Goal: Transaction & Acquisition: Purchase product/service

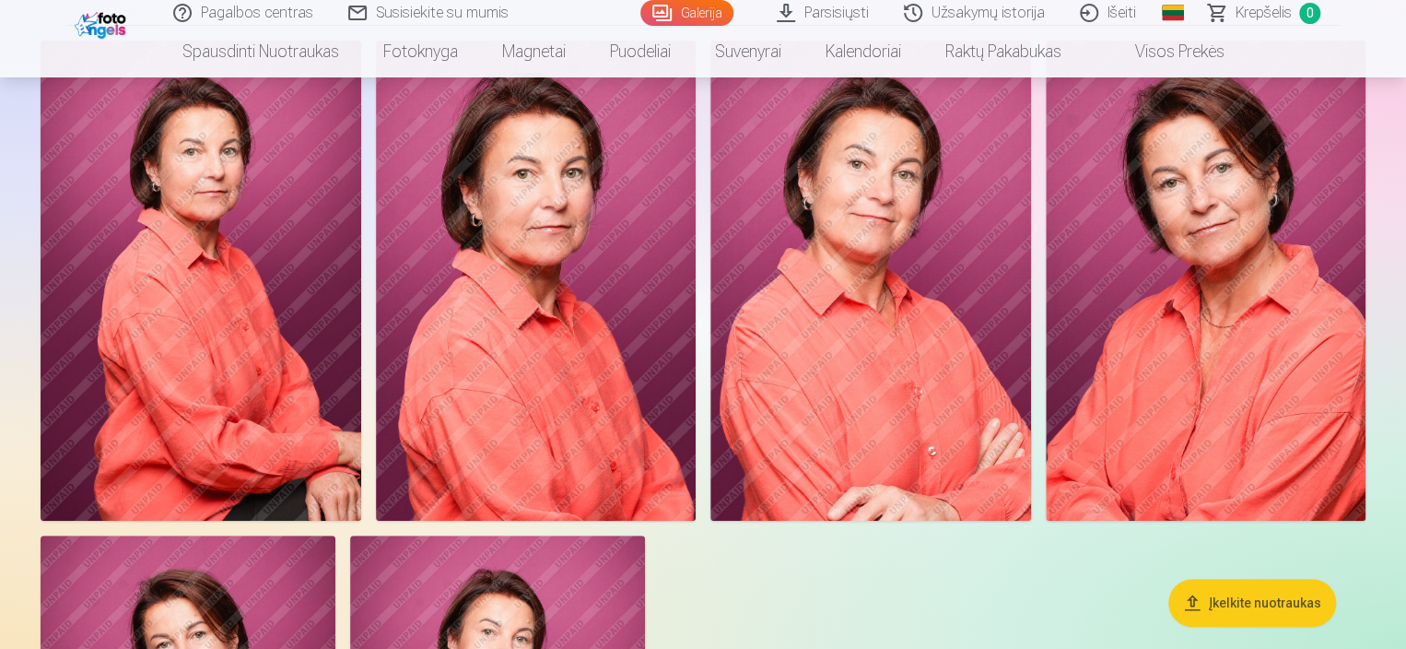
scroll to position [103, 0]
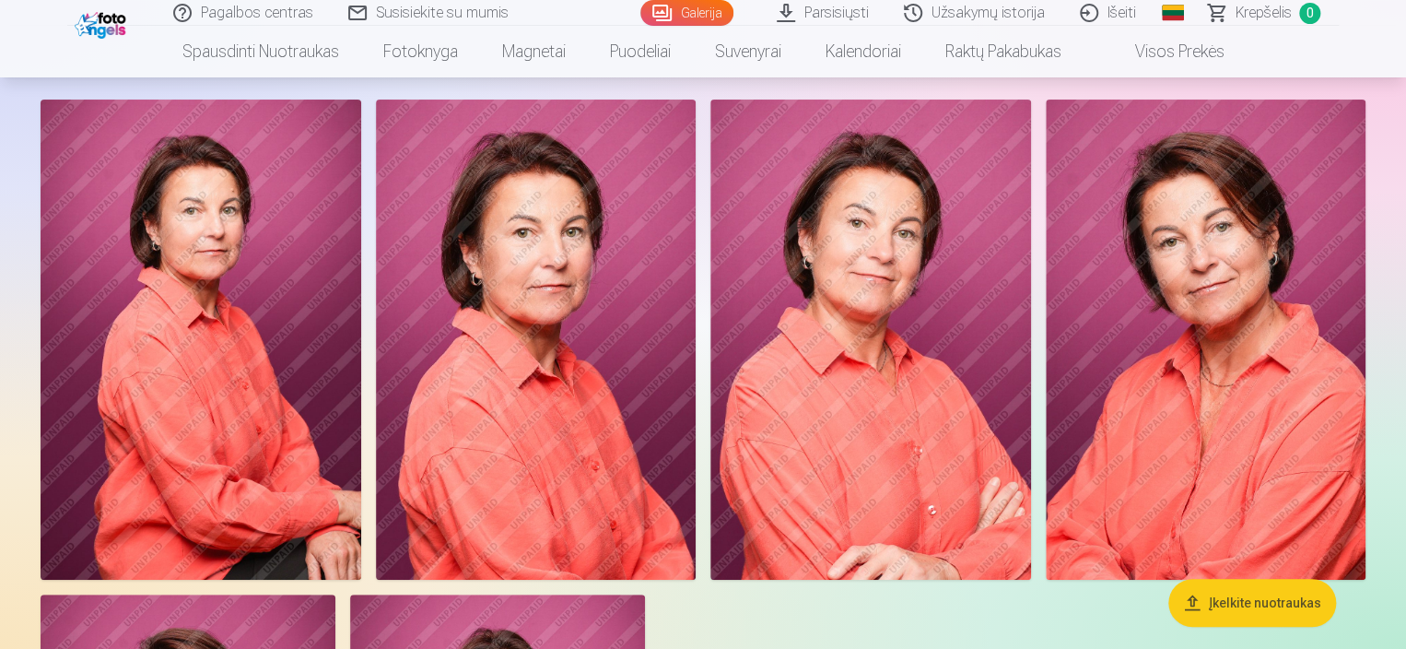
click at [1201, 305] on img at bounding box center [1206, 340] width 321 height 480
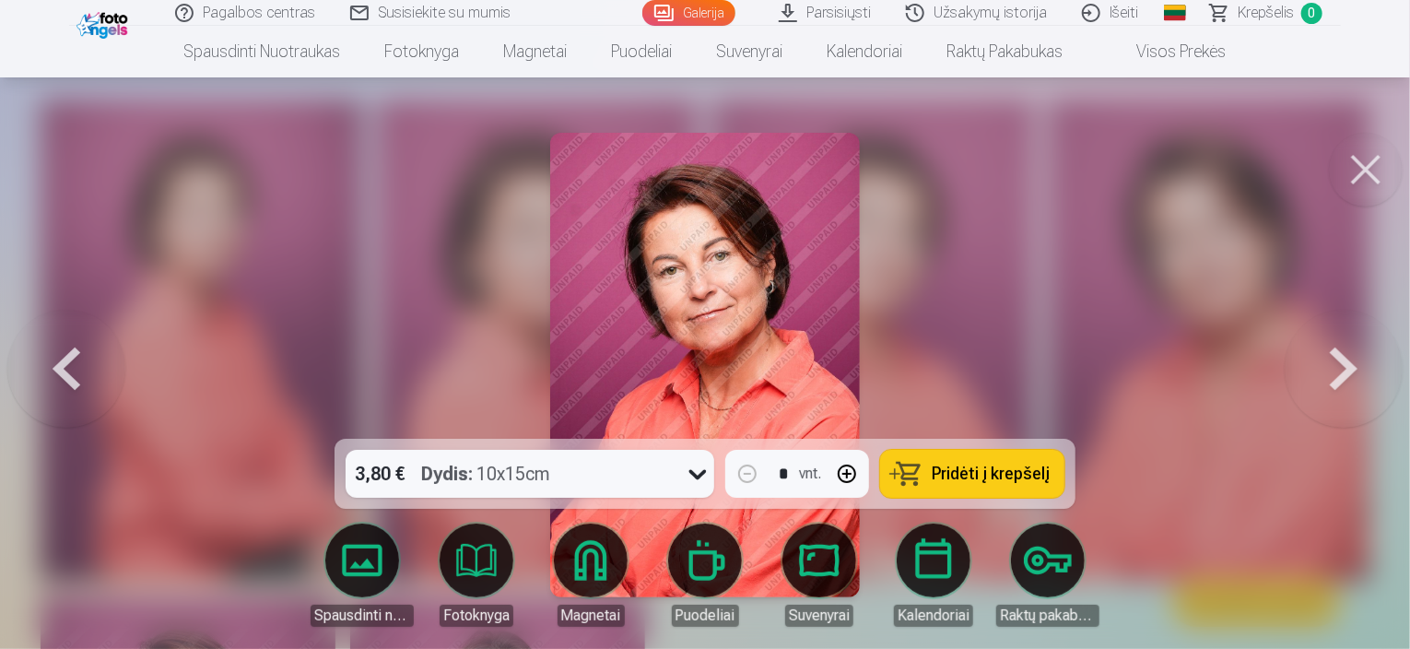
click at [962, 476] on span "Pridėti į krepšelį" at bounding box center [991, 473] width 118 height 17
click at [1360, 164] on button at bounding box center [1366, 170] width 74 height 74
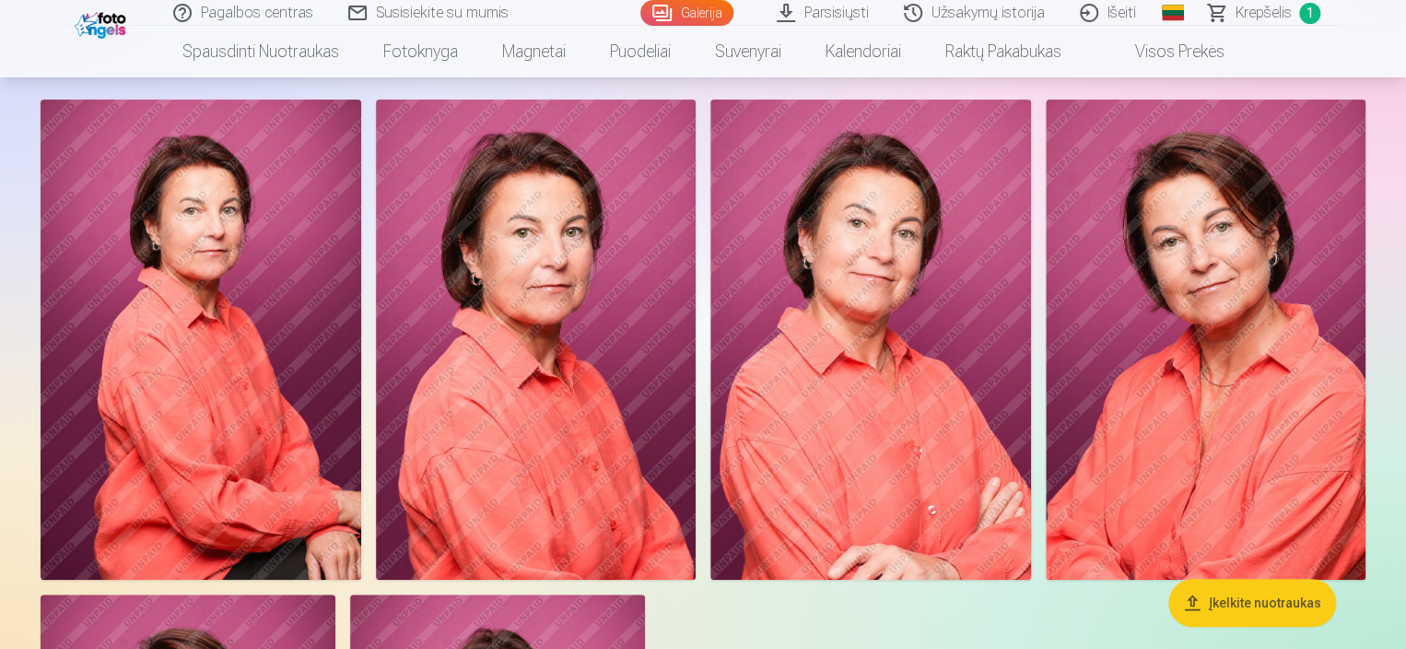
click at [1263, 9] on span "Krepšelis" at bounding box center [1264, 13] width 56 height 22
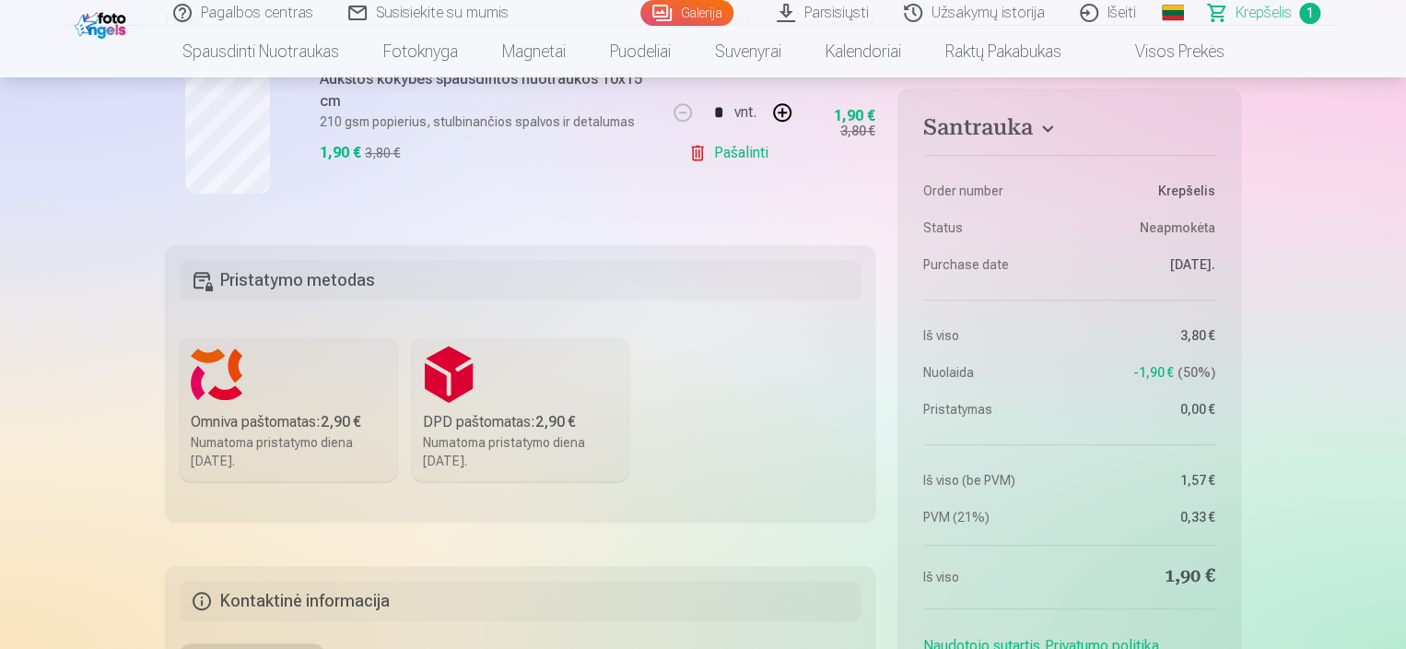
scroll to position [362, 0]
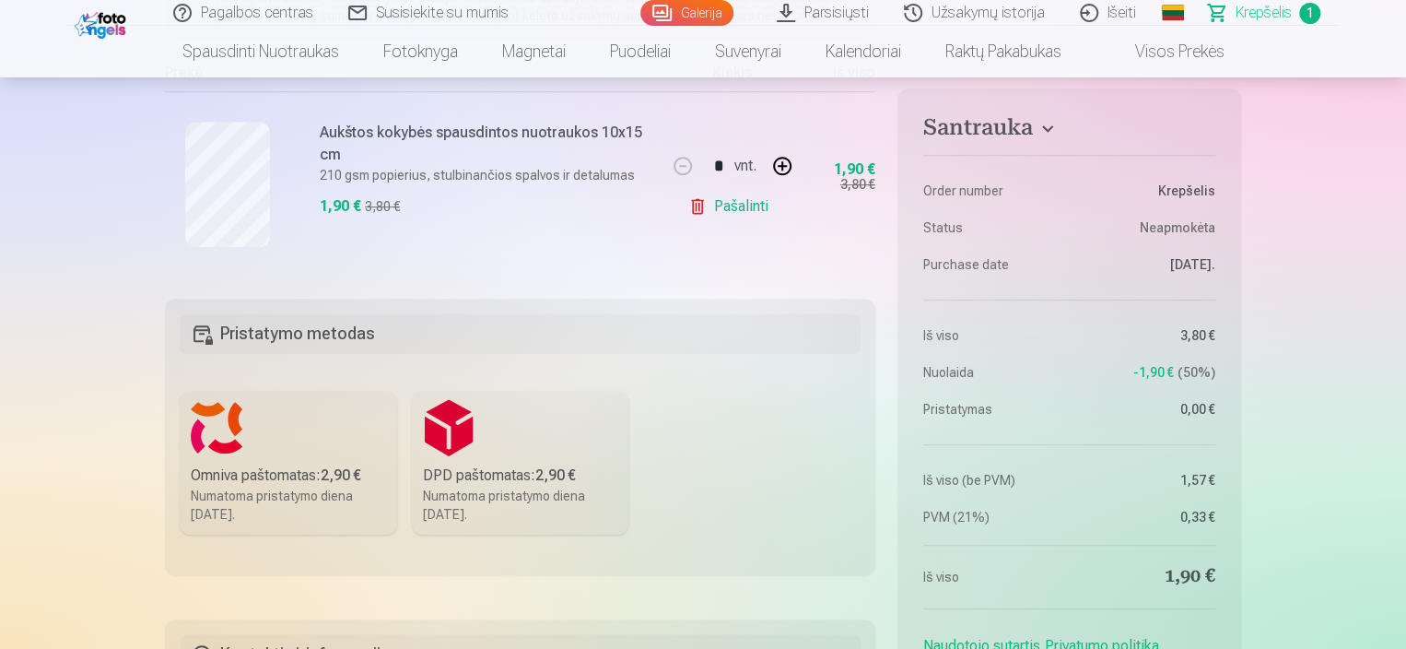
click at [533, 426] on label "DPD paštomatas : 2,90 € Numatoma pristatymo diena 25.10.2025." at bounding box center [520, 463] width 217 height 144
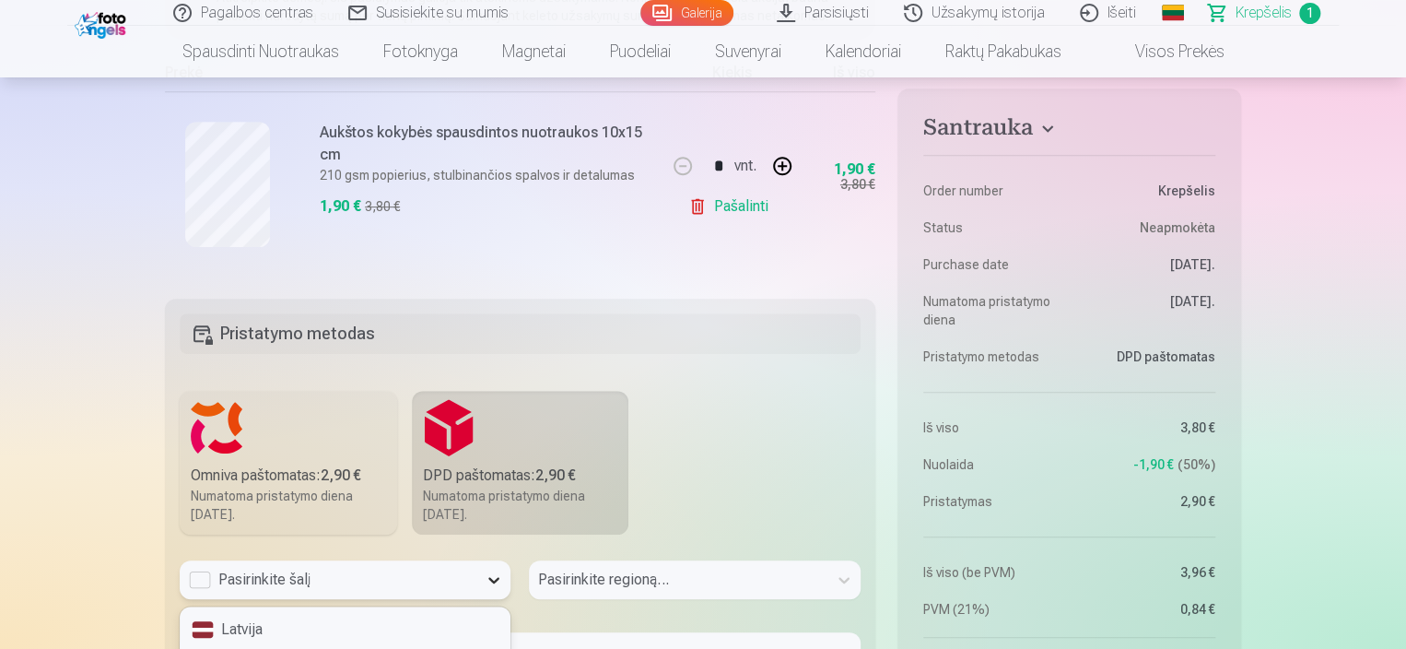
scroll to position [483, 0]
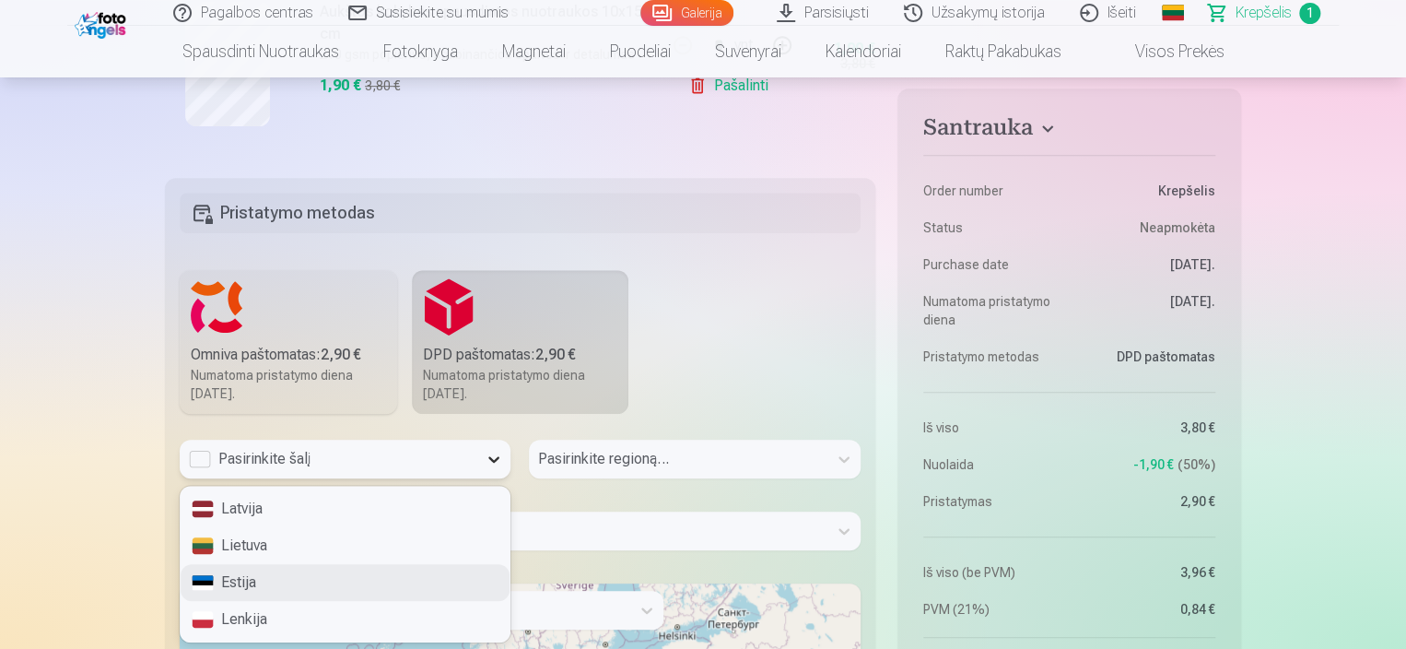
click at [492, 478] on div "4 results available. Use Up and Down to choose options, press Enter to select t…" at bounding box center [345, 458] width 331 height 39
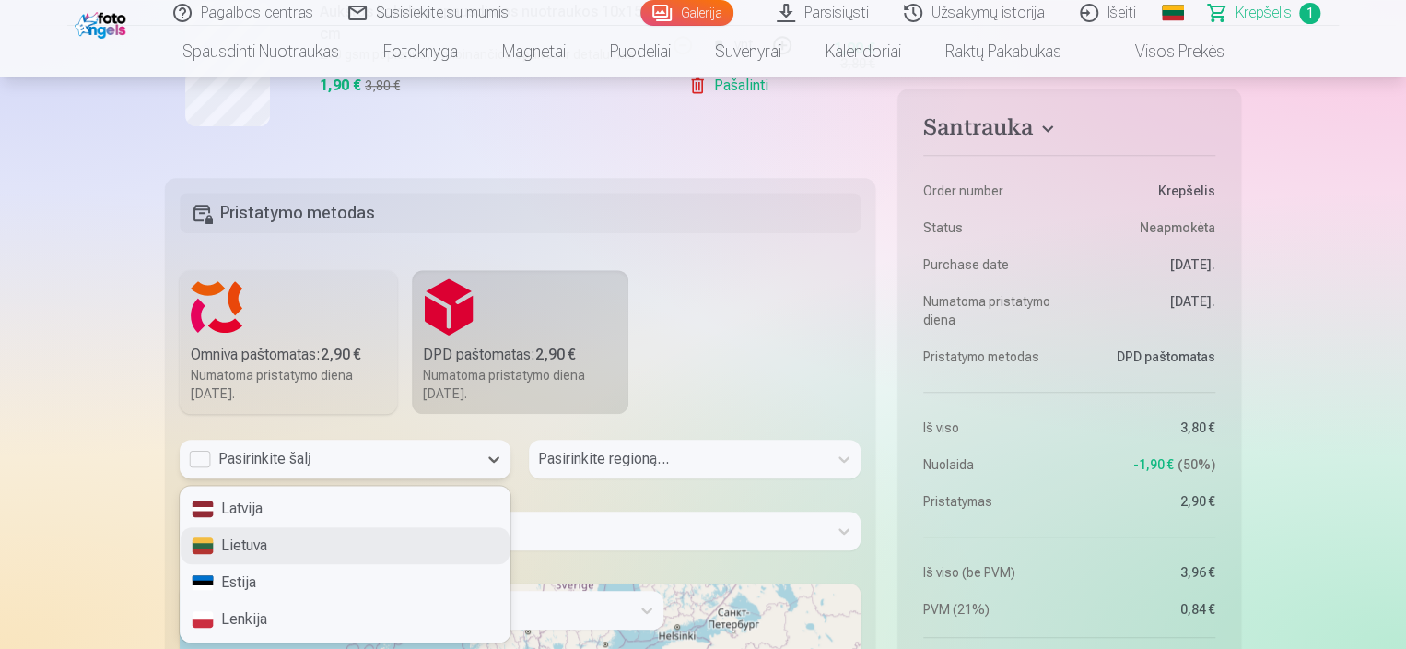
click at [240, 548] on div "Lietuva" at bounding box center [345, 545] width 329 height 37
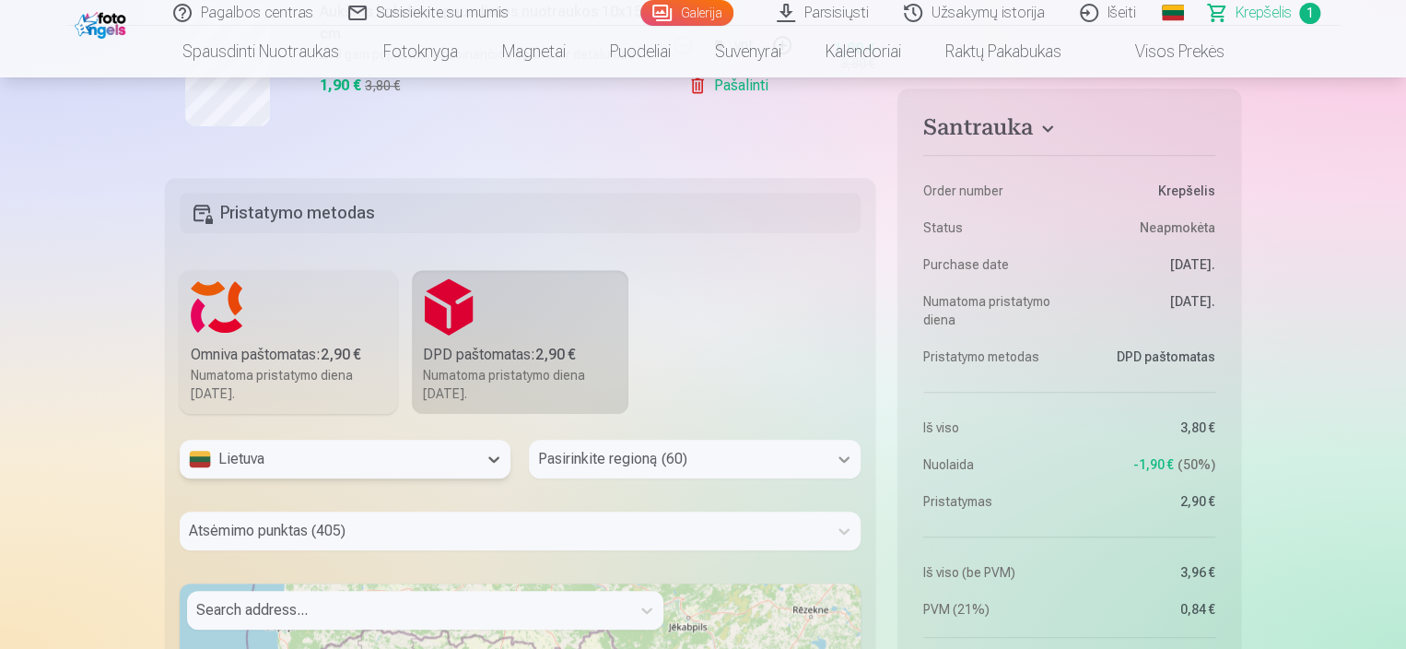
click at [844, 458] on div "Pasirinkite regioną (60)" at bounding box center [694, 458] width 331 height 39
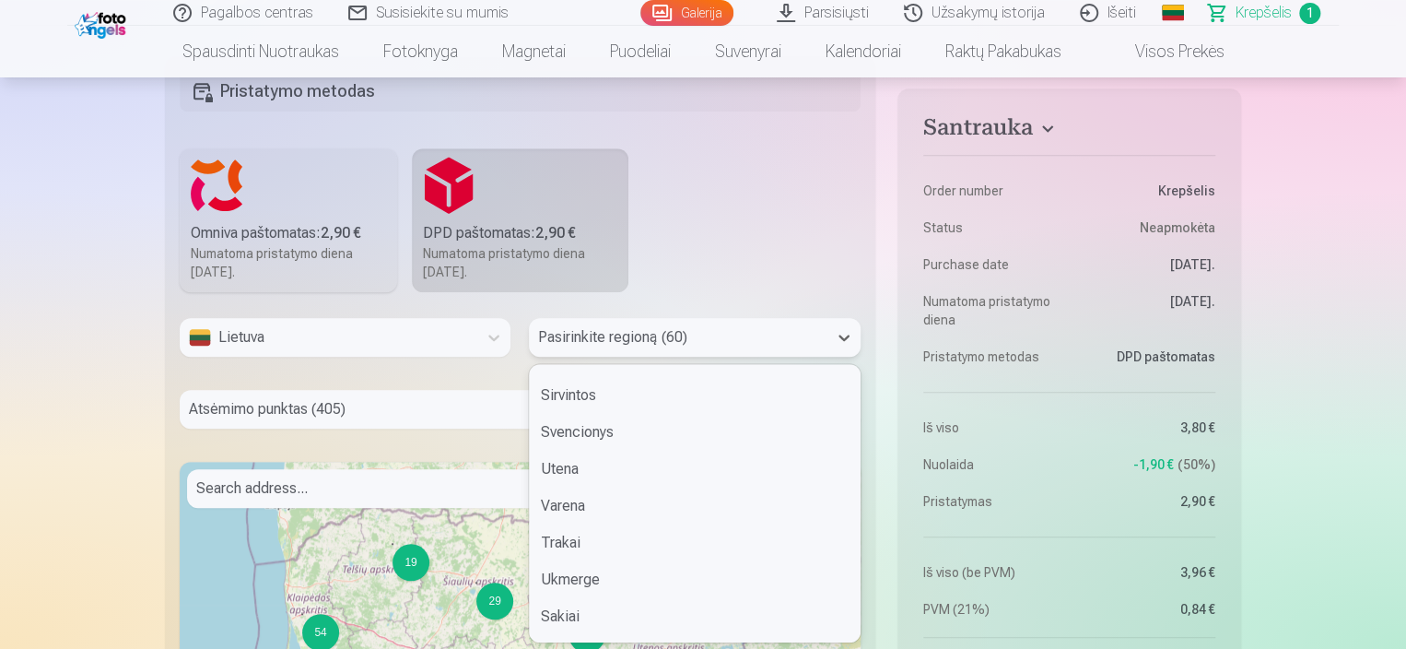
scroll to position [1767, 0]
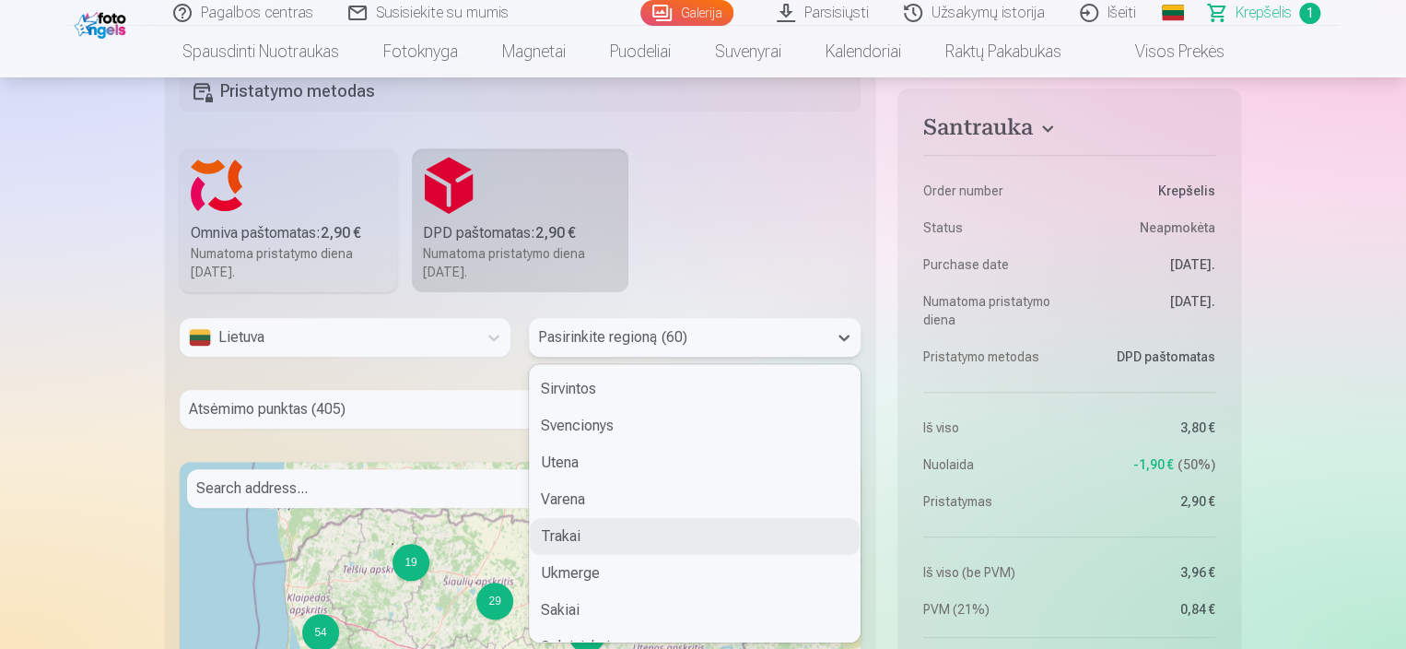
click at [569, 542] on div "Trakai" at bounding box center [694, 536] width 329 height 37
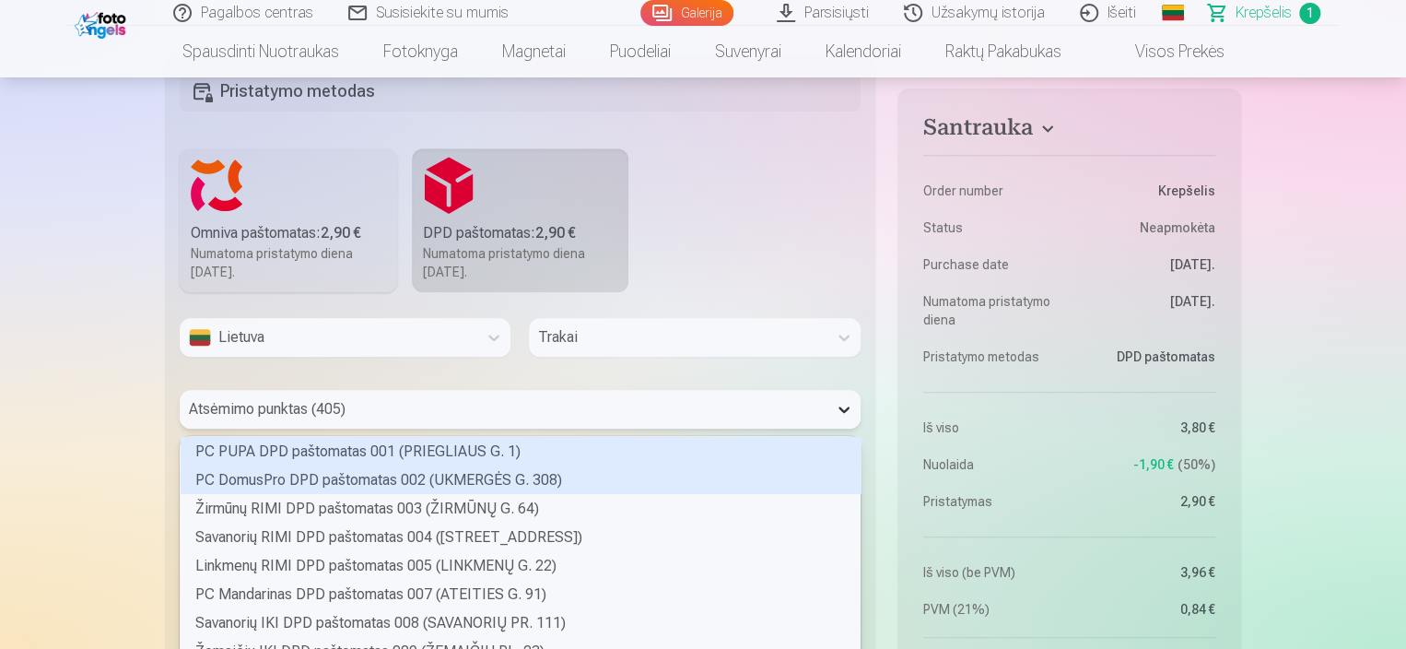
click at [844, 404] on div "405 results available. Use Up and Down to choose options, press Enter to select…" at bounding box center [520, 409] width 681 height 39
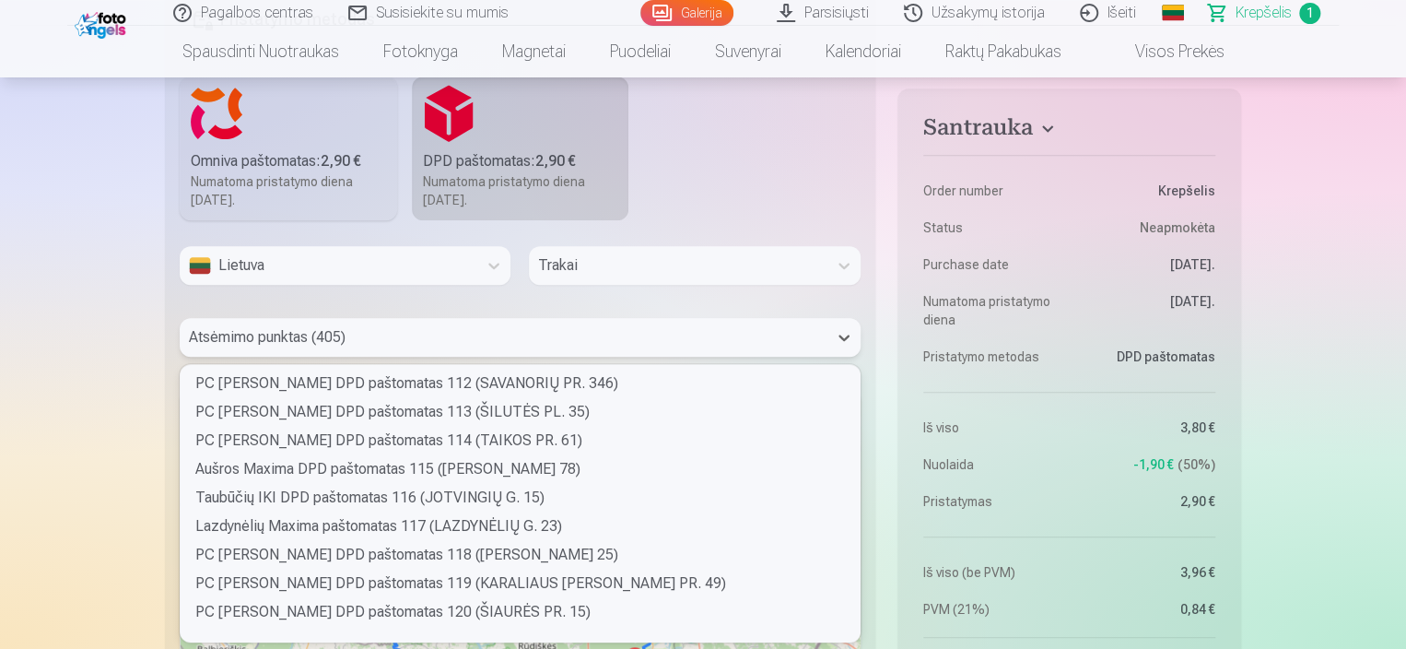
scroll to position [2957, 0]
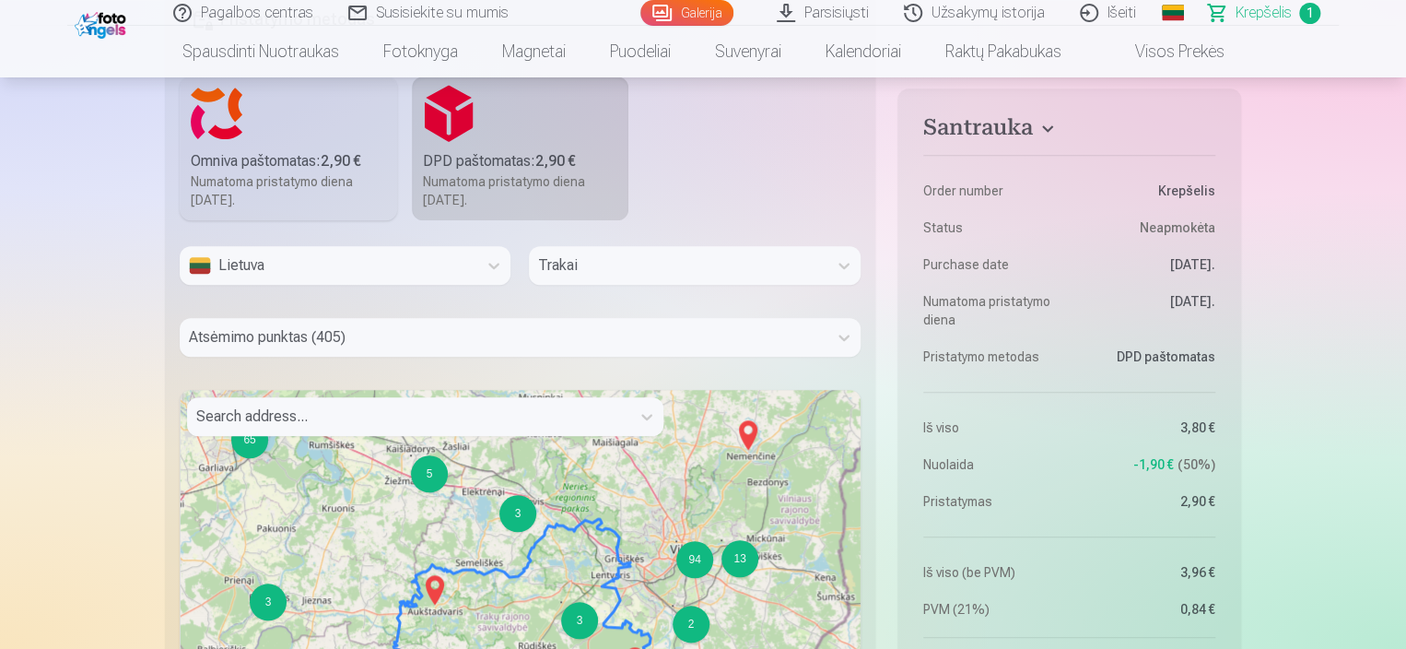
click at [861, 433] on fieldset "Pristatymo metodas Omniva paštomatas : 2,90 € Numatoma pristatymo diena 25.10.2…" at bounding box center [520, 433] width 710 height 899
click at [846, 265] on icon at bounding box center [843, 266] width 11 height 6
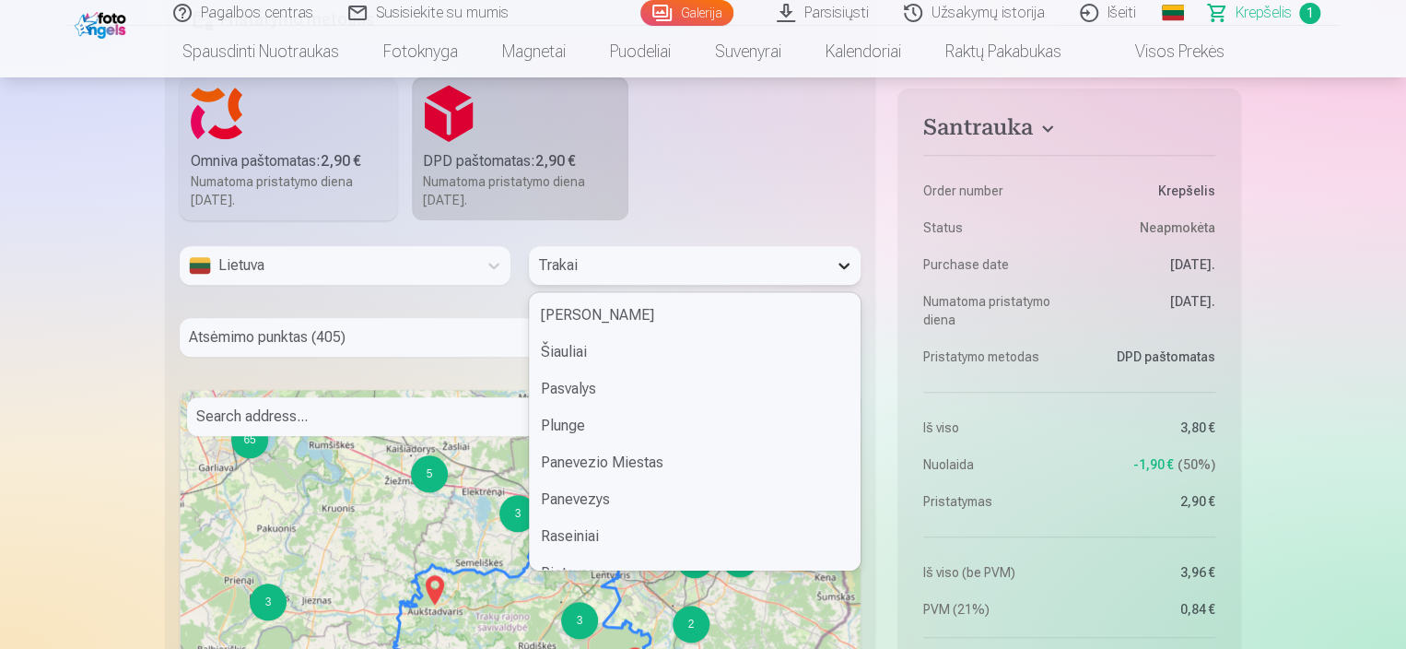
scroll to position [1693, 0]
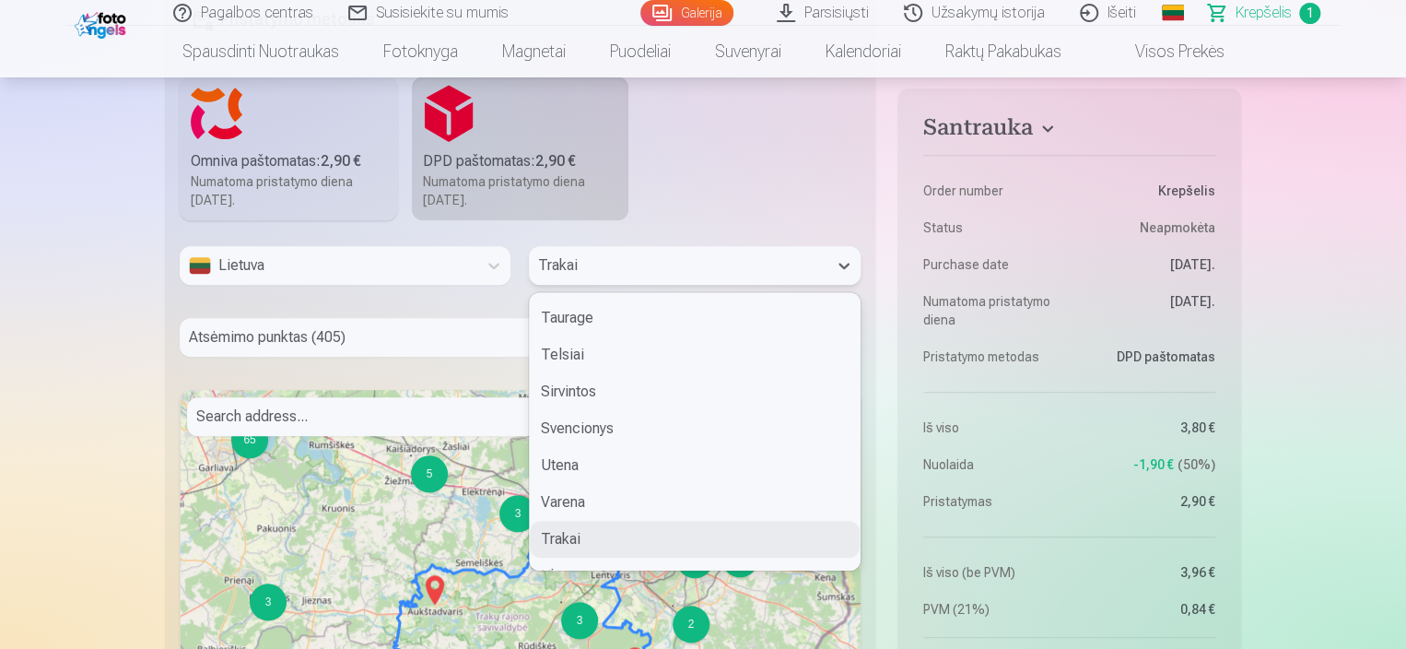
click at [580, 536] on div "Trakai" at bounding box center [694, 539] width 329 height 37
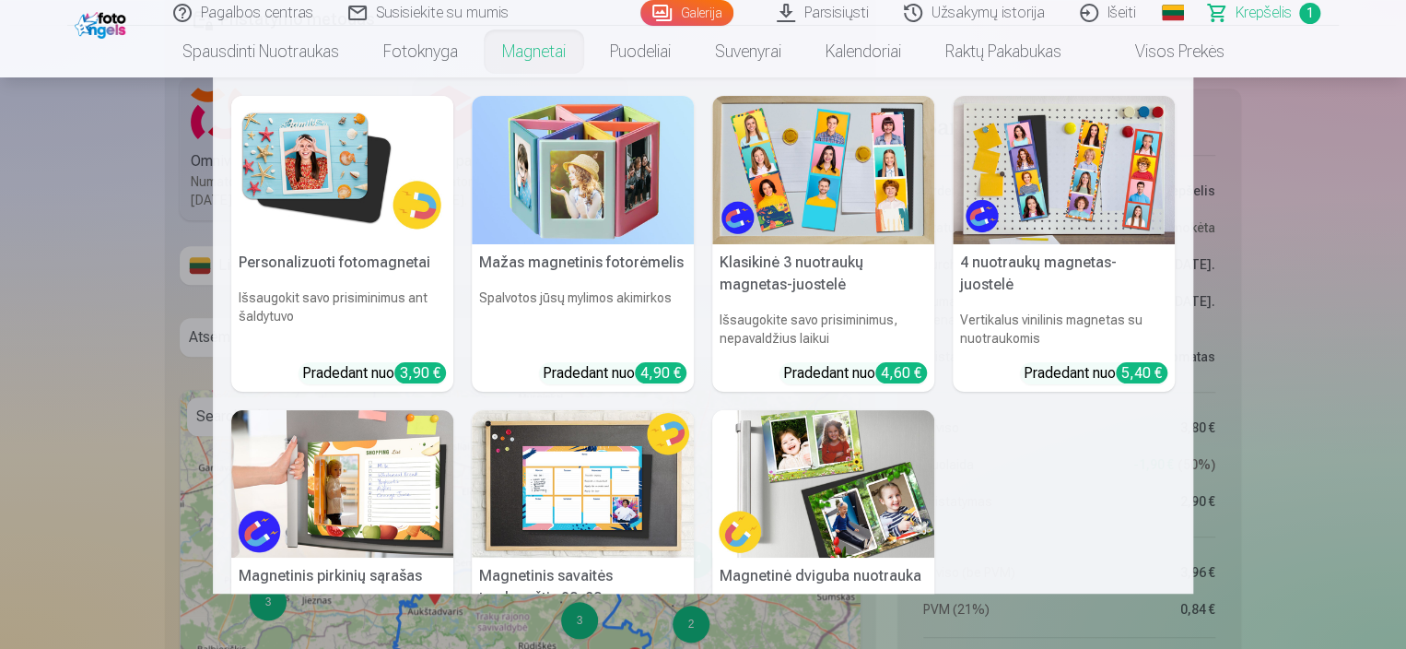
click at [102, 212] on nav "Personalizuoti fotomagnetai Išsaugokit savo prisiminimus ant šaldytuvo Pradedan…" at bounding box center [703, 335] width 1406 height 516
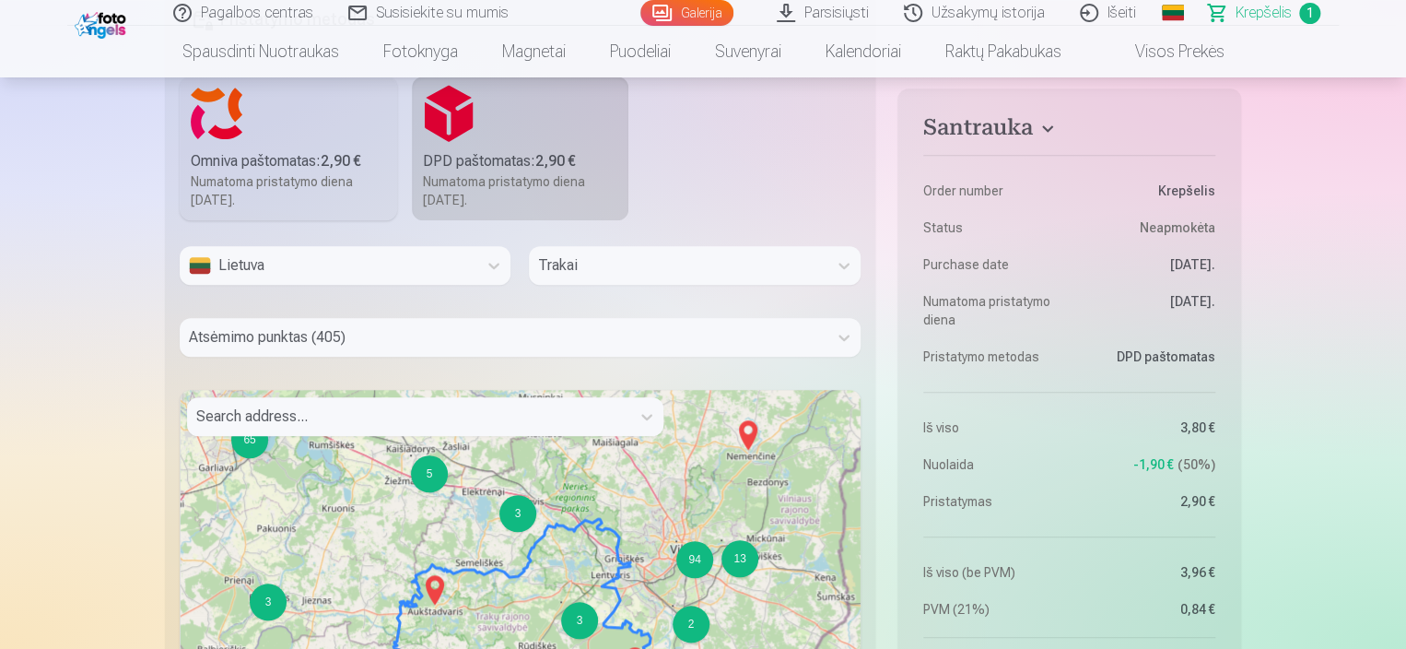
click at [317, 138] on label "Omniva paštomatas : 2,90 € Numatoma pristatymo diena 25.10.2025." at bounding box center [288, 148] width 217 height 144
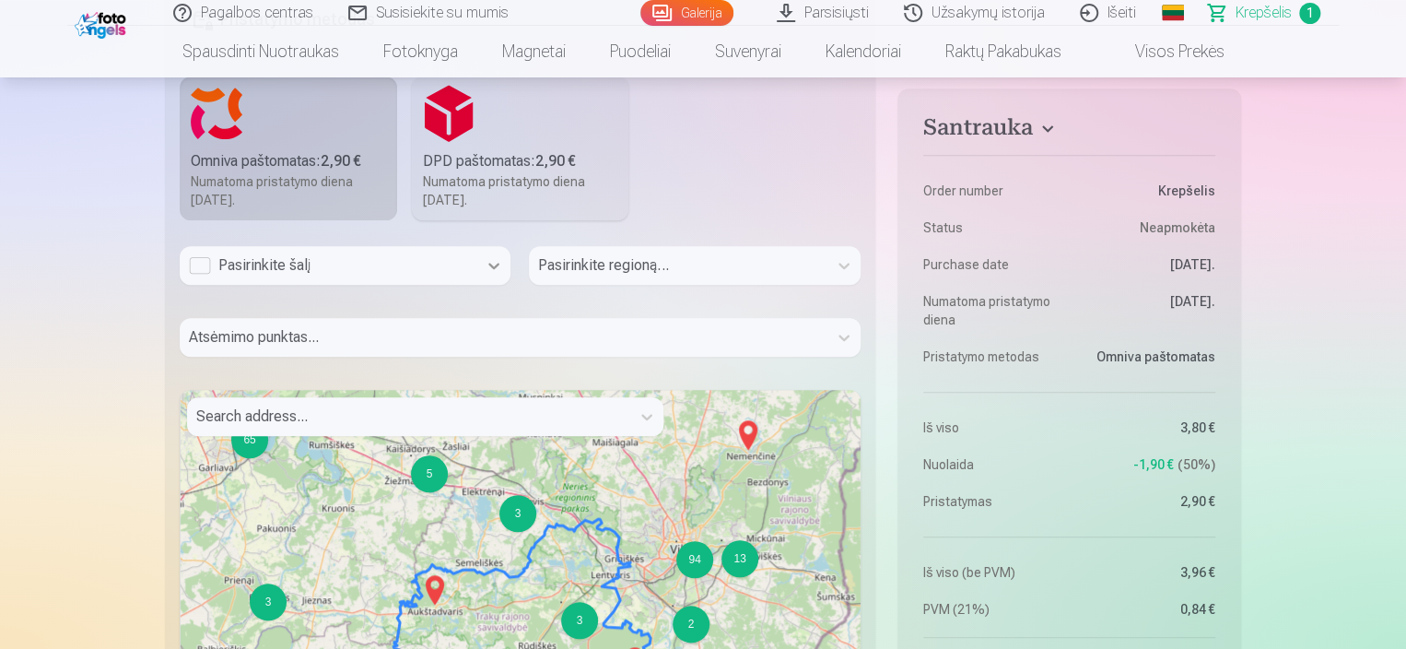
click at [493, 261] on icon at bounding box center [494, 265] width 18 height 18
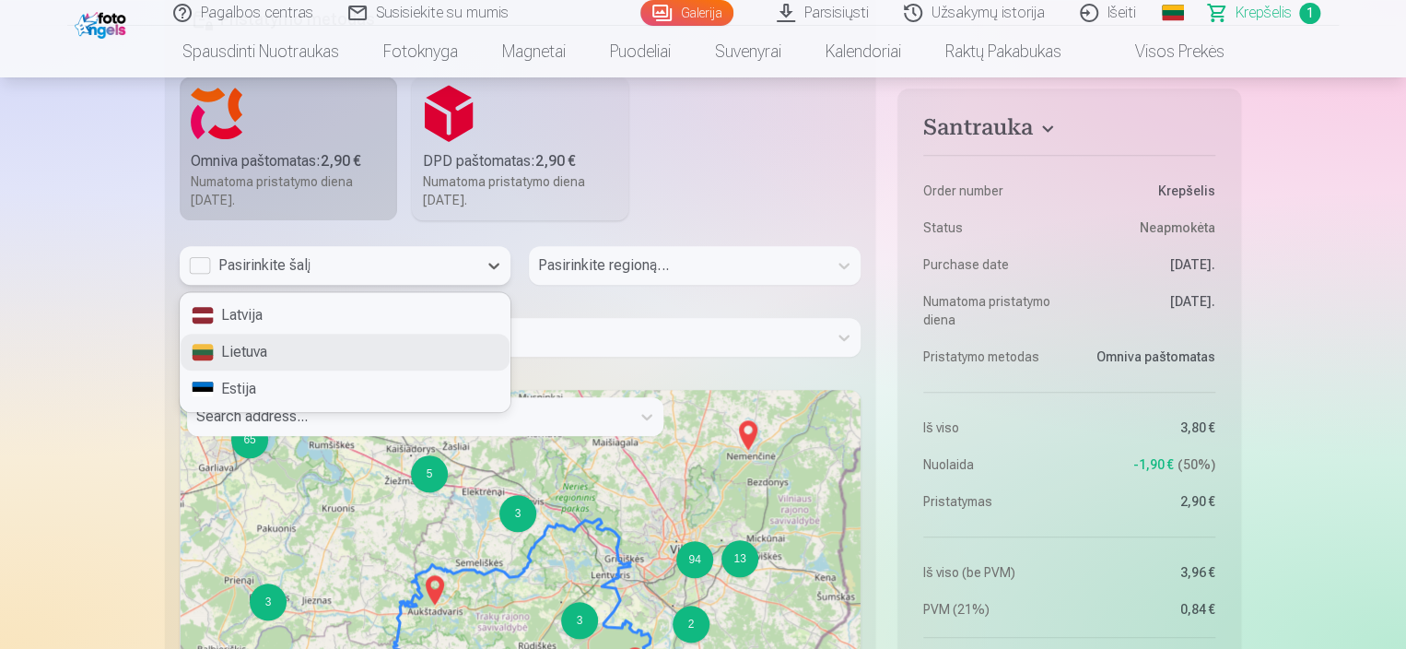
click at [259, 353] on div "Lietuva" at bounding box center [345, 352] width 329 height 37
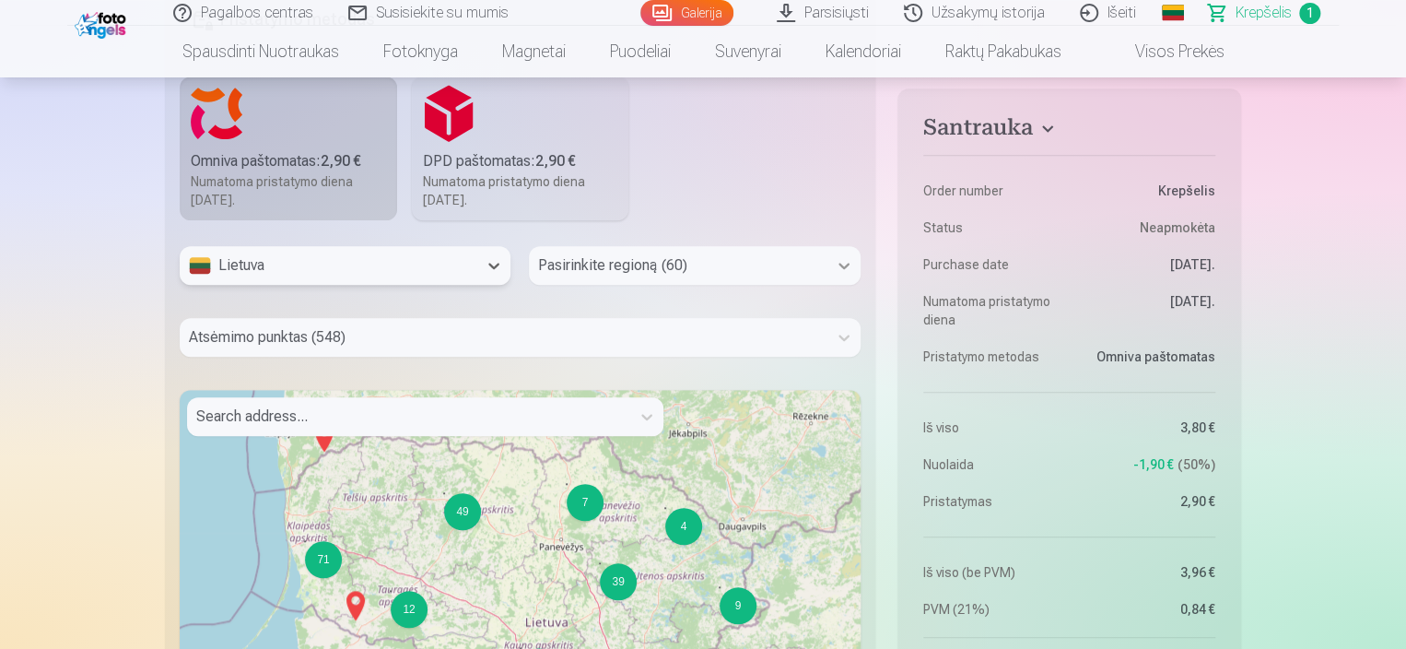
click at [845, 266] on icon at bounding box center [843, 266] width 11 height 6
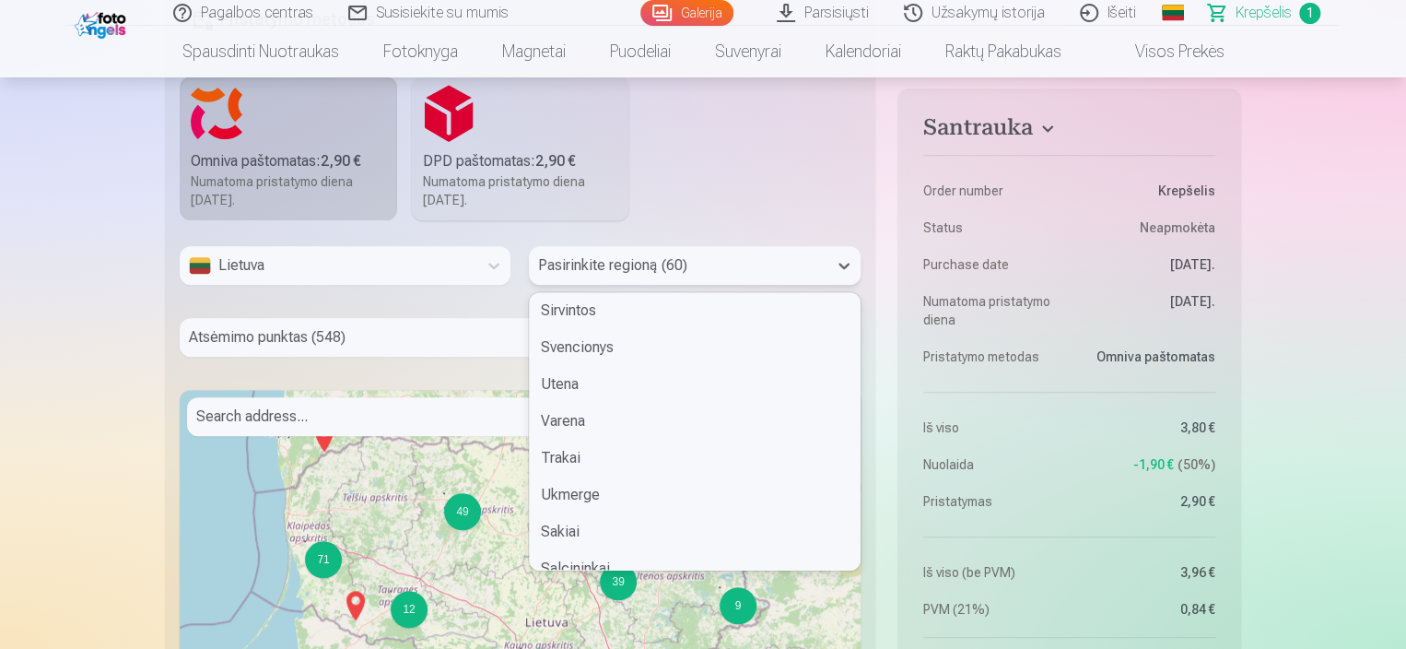
scroll to position [1792, 0]
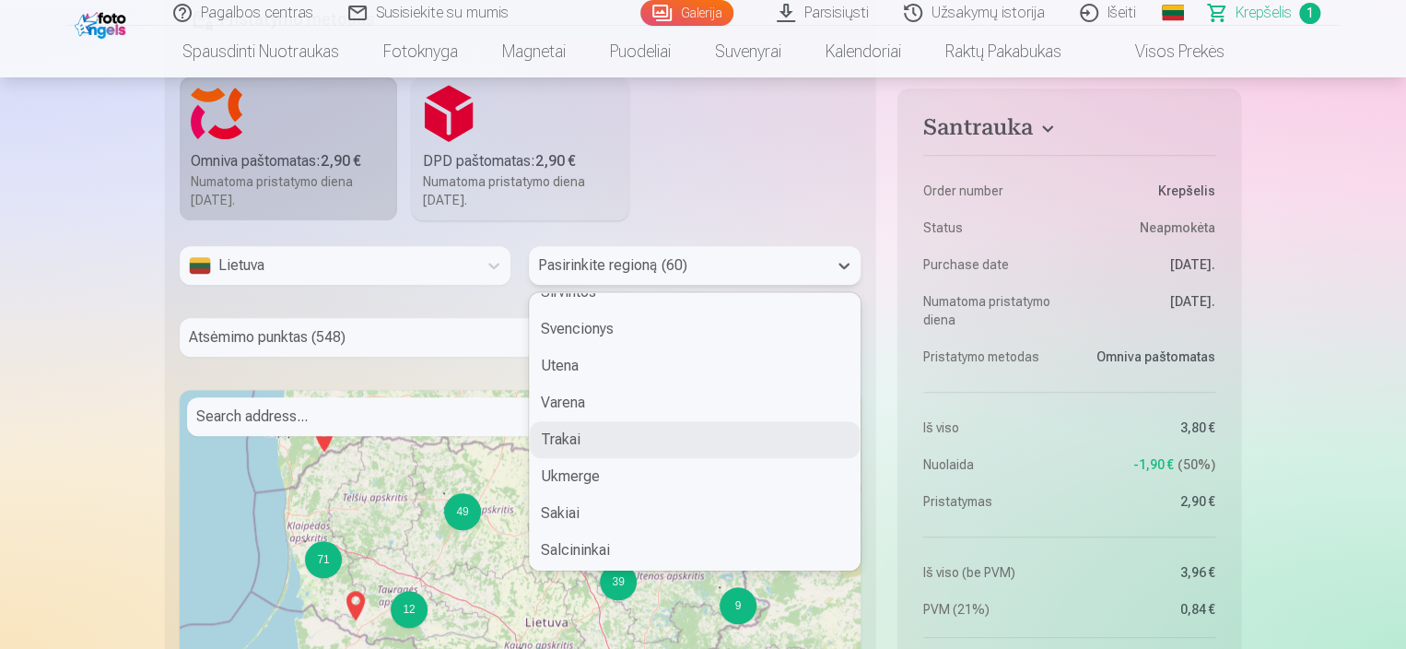
click at [575, 435] on div "Trakai" at bounding box center [694, 439] width 329 height 37
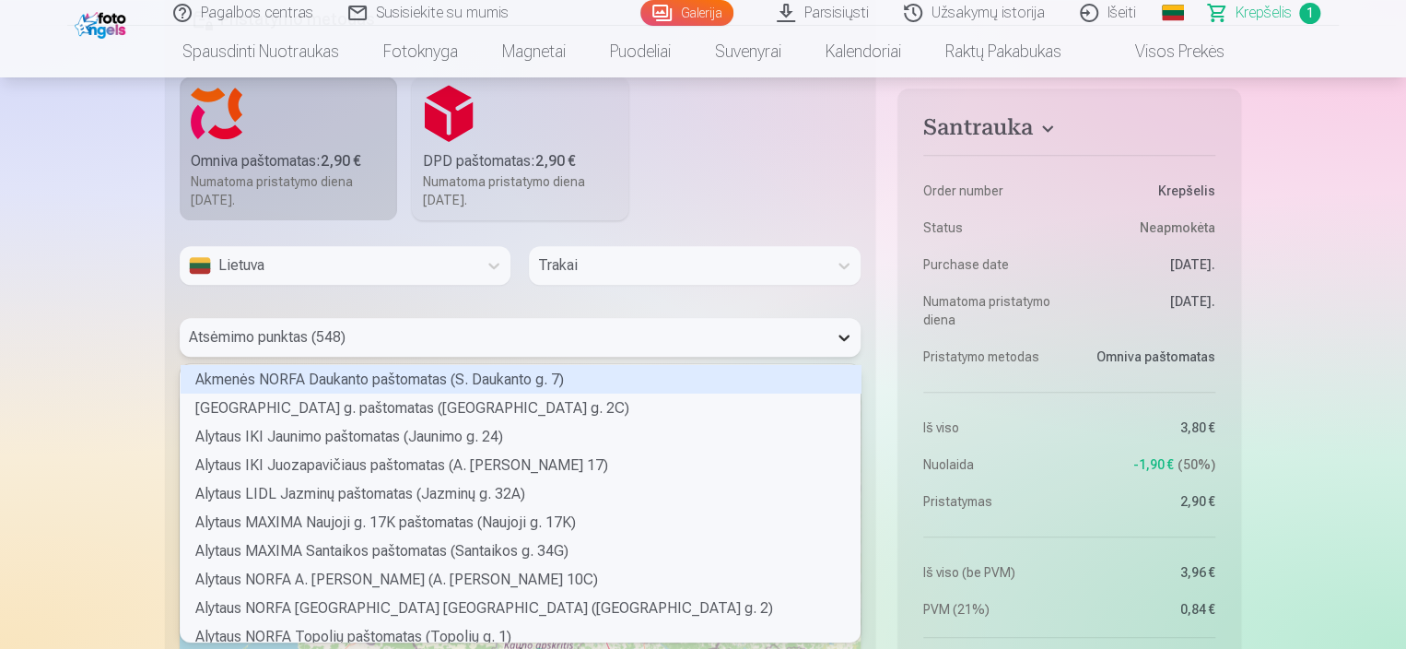
click at [840, 334] on icon at bounding box center [844, 337] width 18 height 18
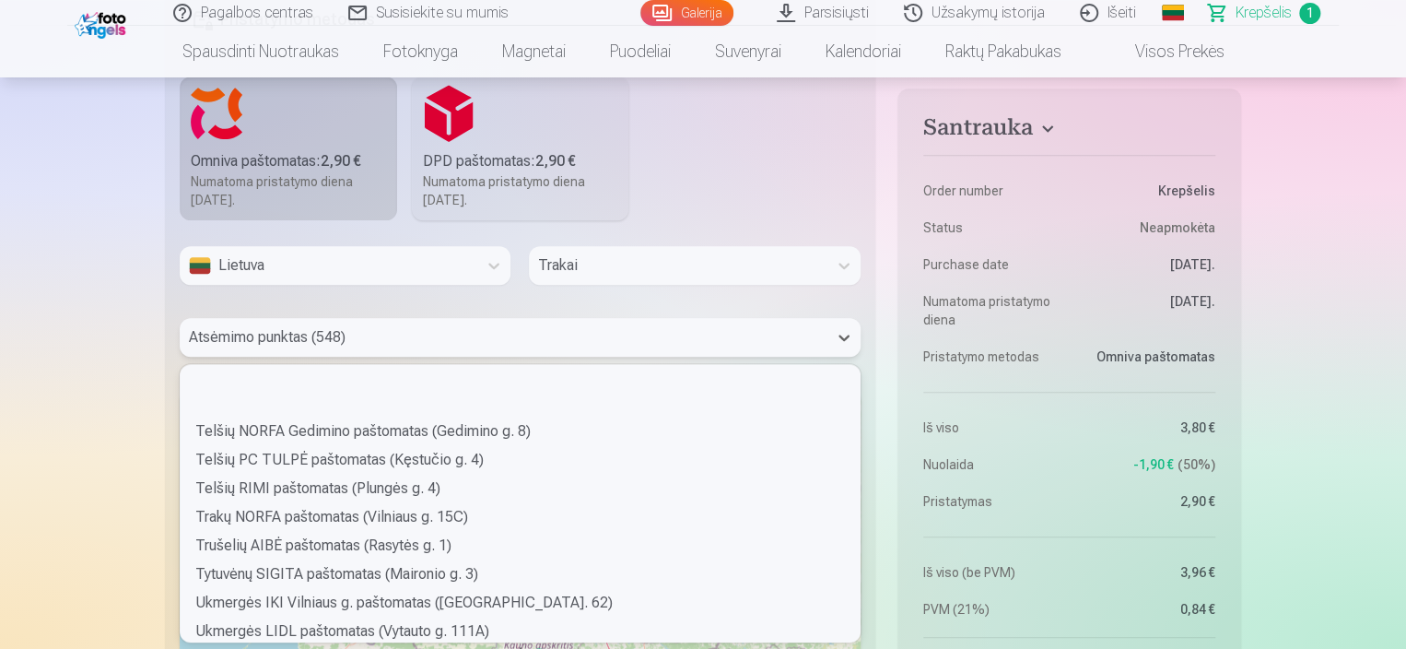
scroll to position [9427, 0]
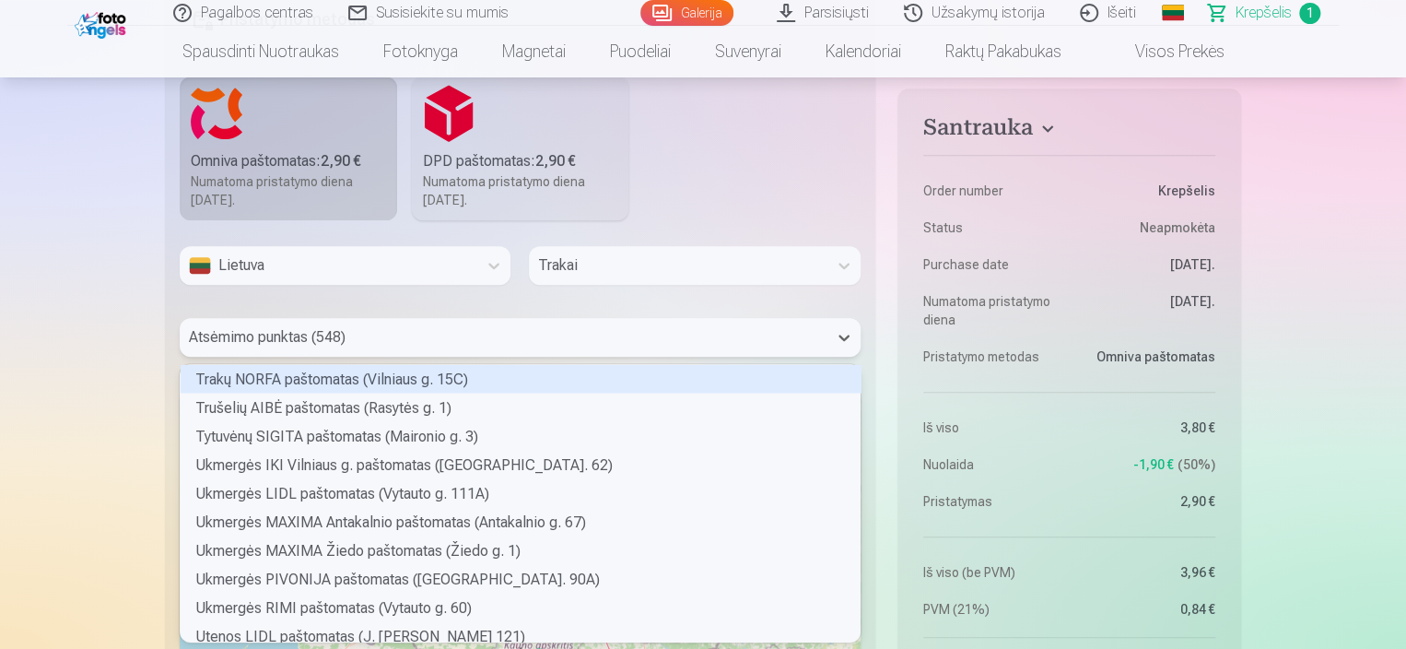
click at [283, 375] on div "Trakų NORFA paštomatas (Vilniaus g. 15C)" at bounding box center [521, 378] width 681 height 29
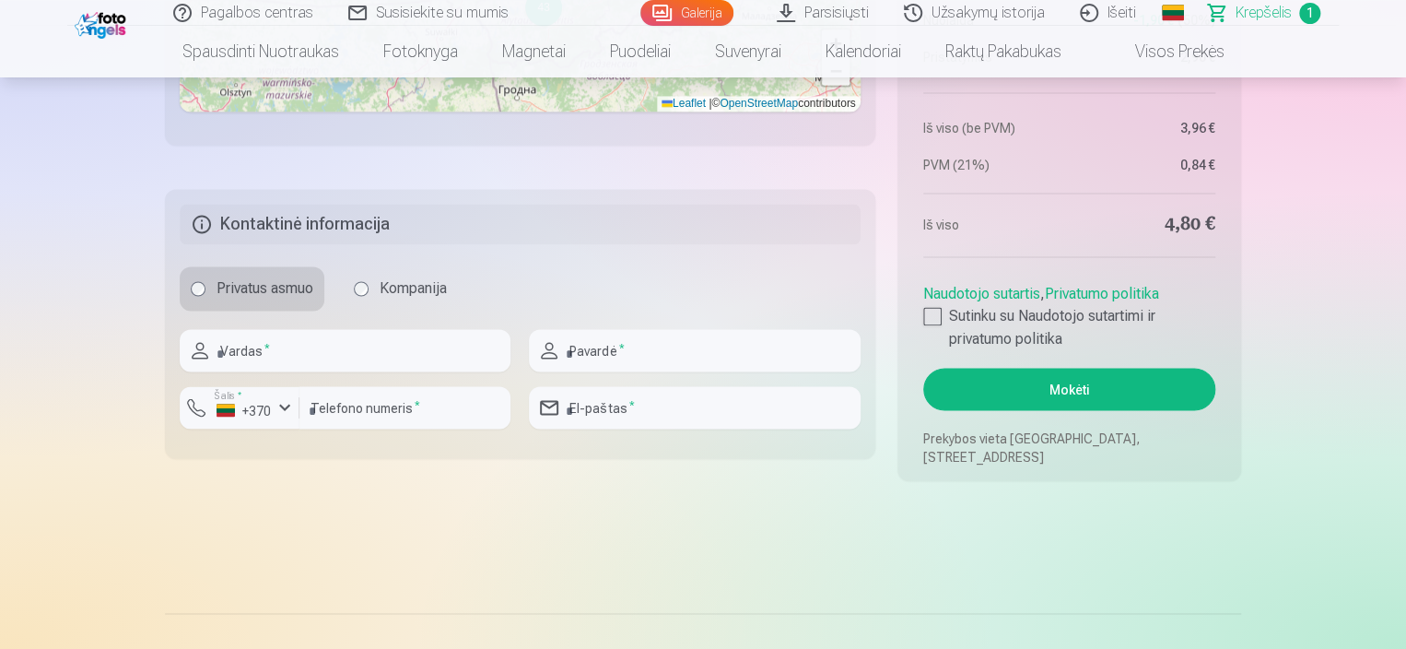
scroll to position [1424, 0]
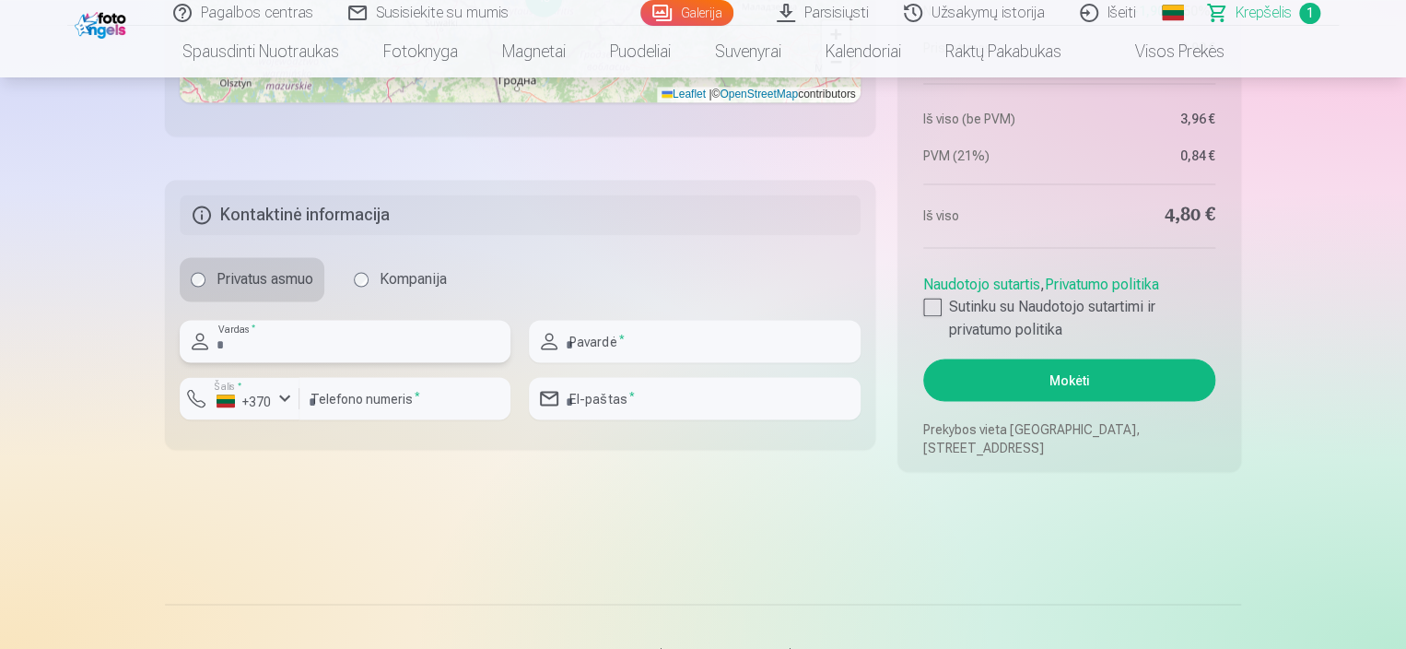
click at [288, 356] on input "text" at bounding box center [345, 341] width 331 height 42
type input "******"
type input "*********"
type input "**********"
type input "*********"
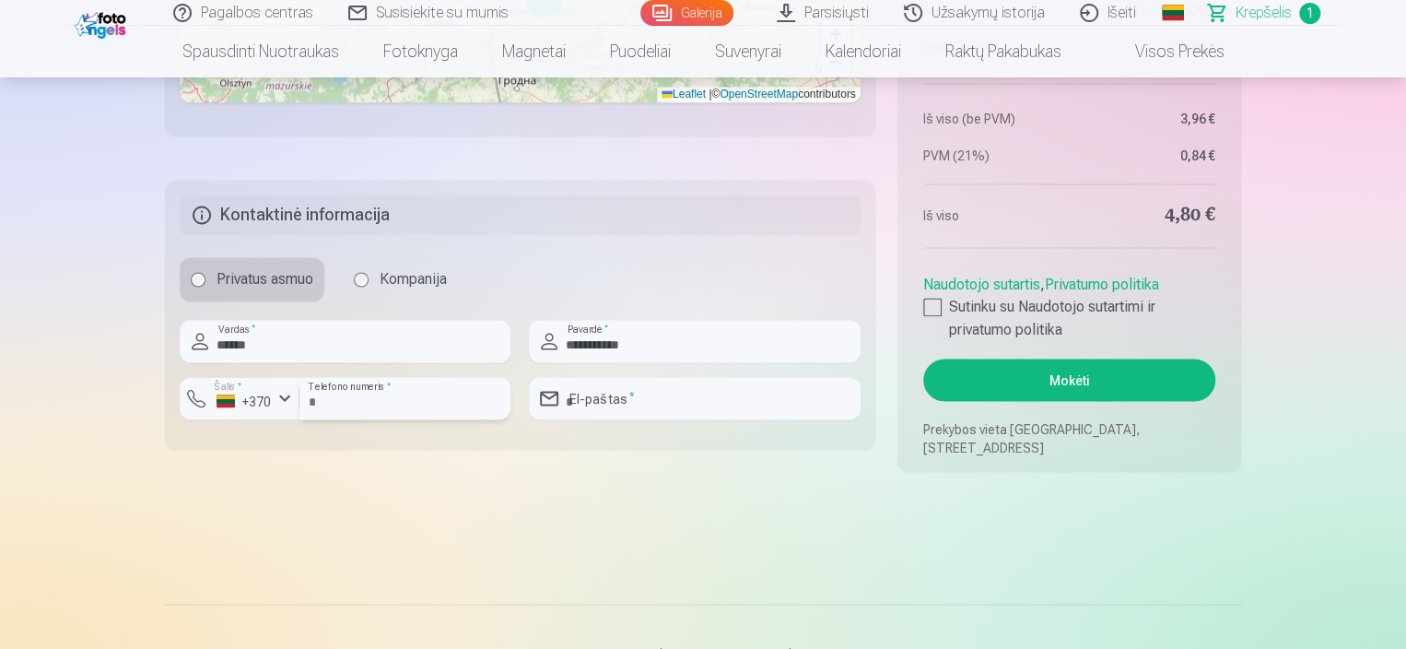
type input "**********"
click at [932, 310] on div at bounding box center [932, 307] width 18 height 18
click at [1078, 372] on button "Mokėti" at bounding box center [1069, 379] width 292 height 42
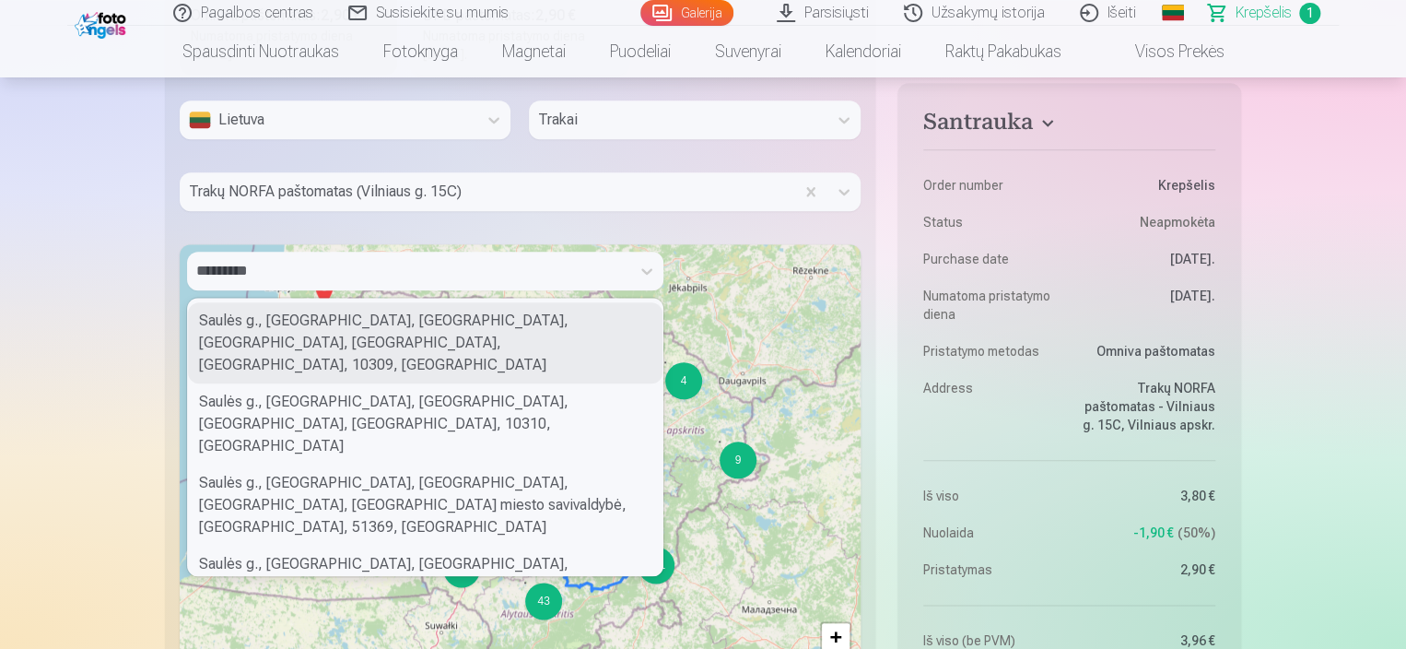
scroll to position [829, 0]
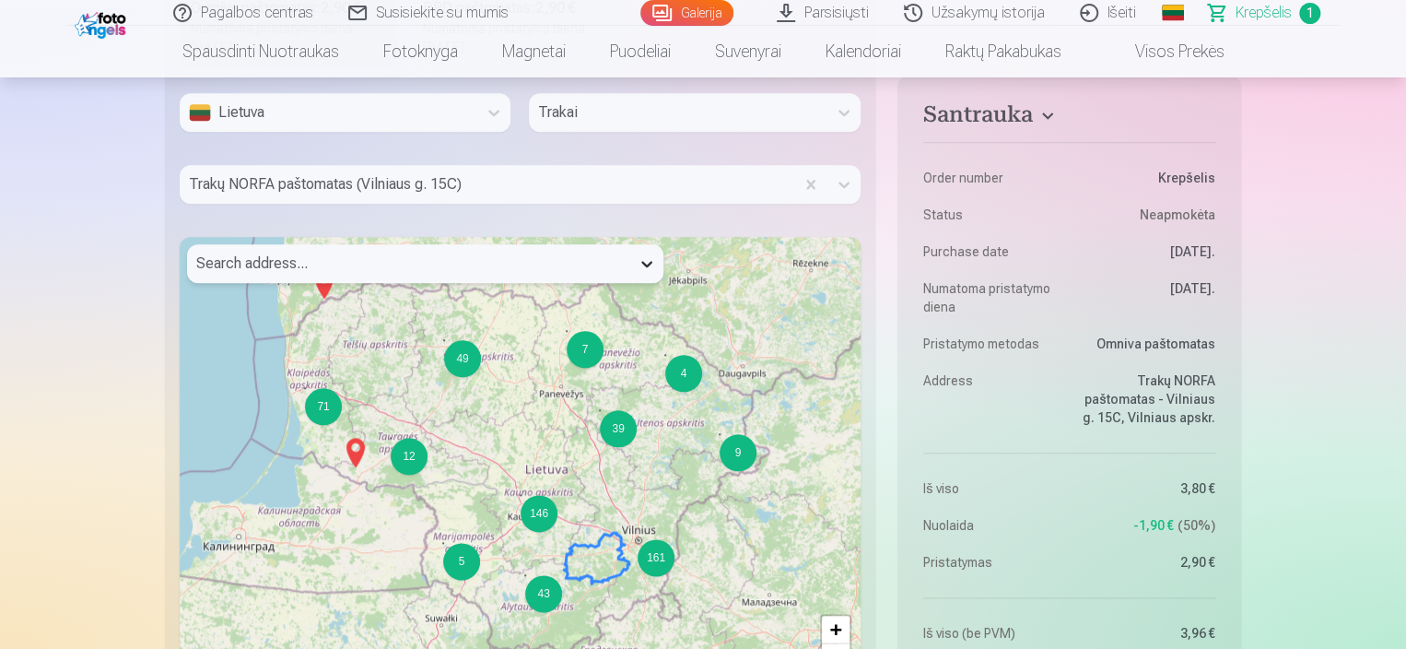
click at [645, 264] on icon at bounding box center [646, 264] width 11 height 6
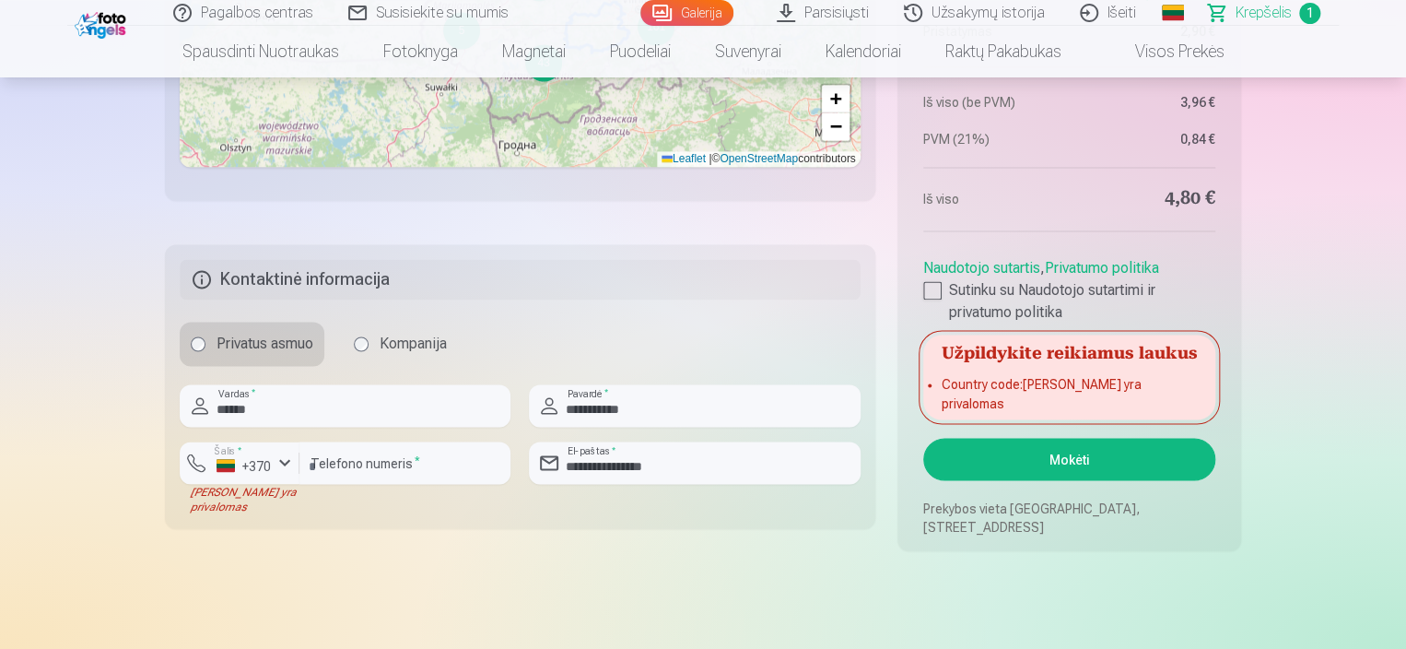
scroll to position [1393, 0]
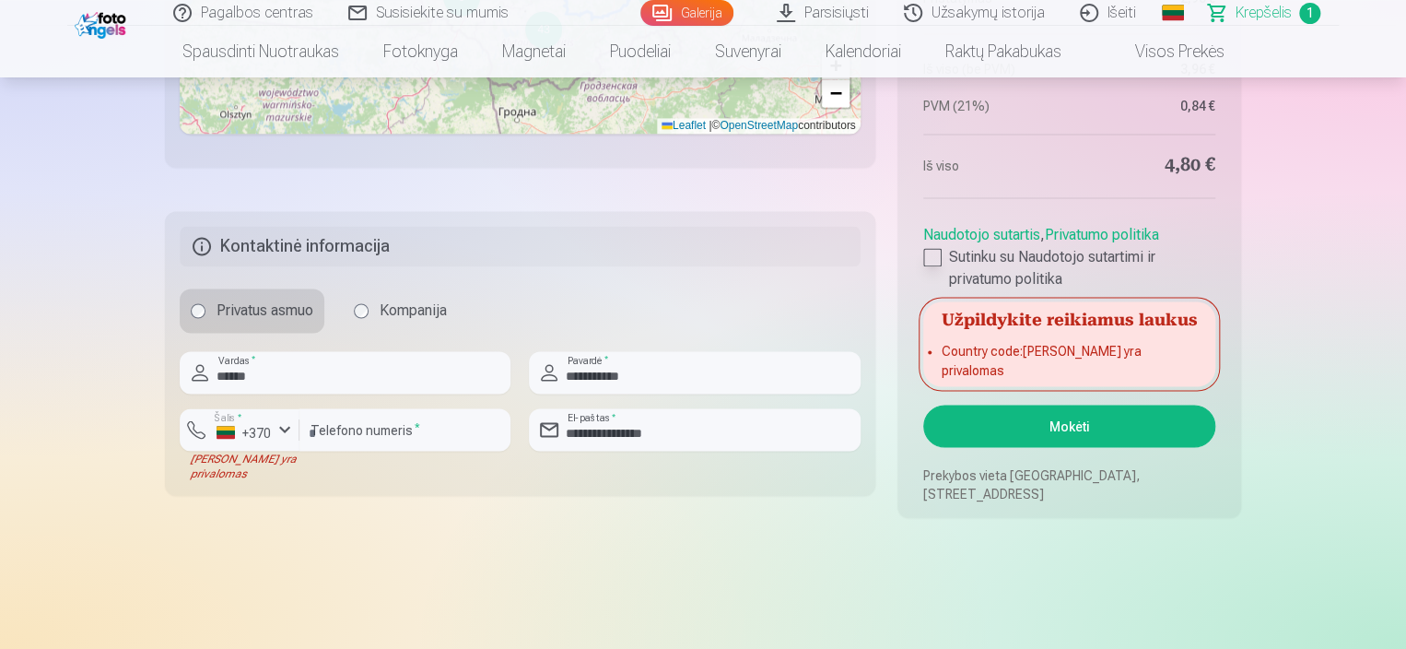
click at [936, 266] on div at bounding box center [932, 257] width 18 height 18
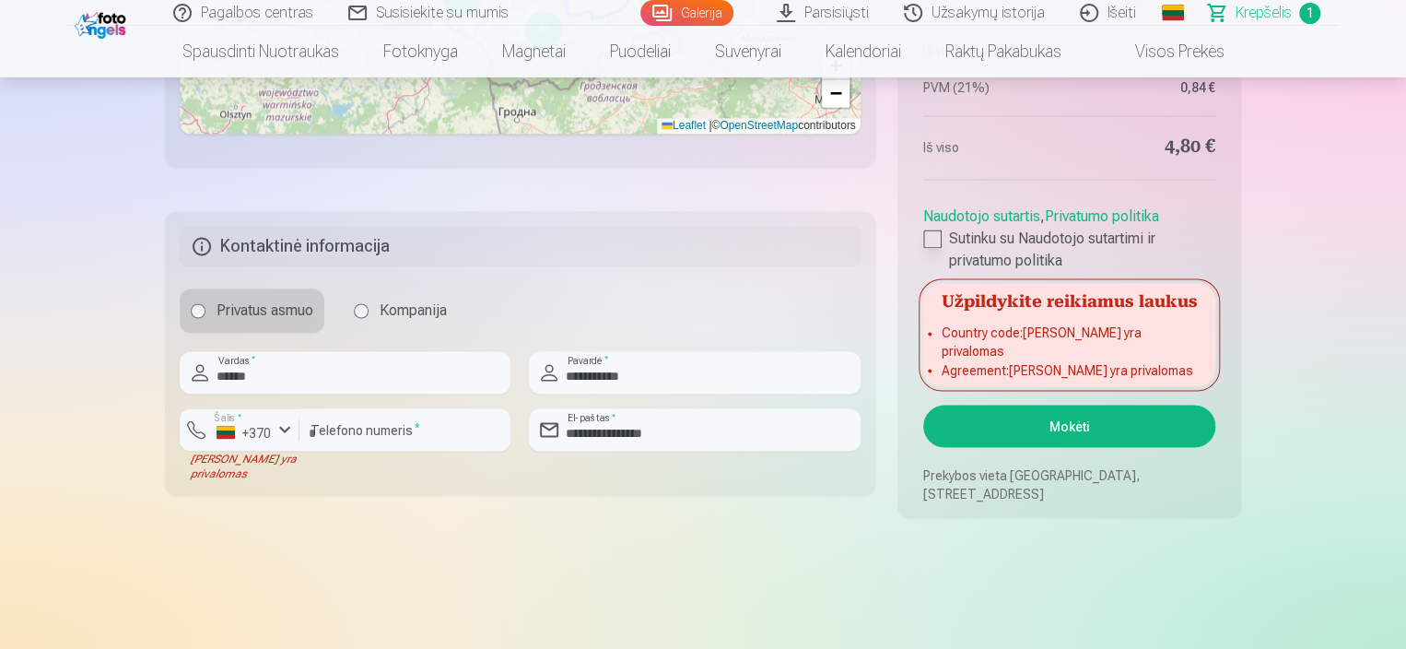
click at [932, 248] on div at bounding box center [932, 238] width 18 height 18
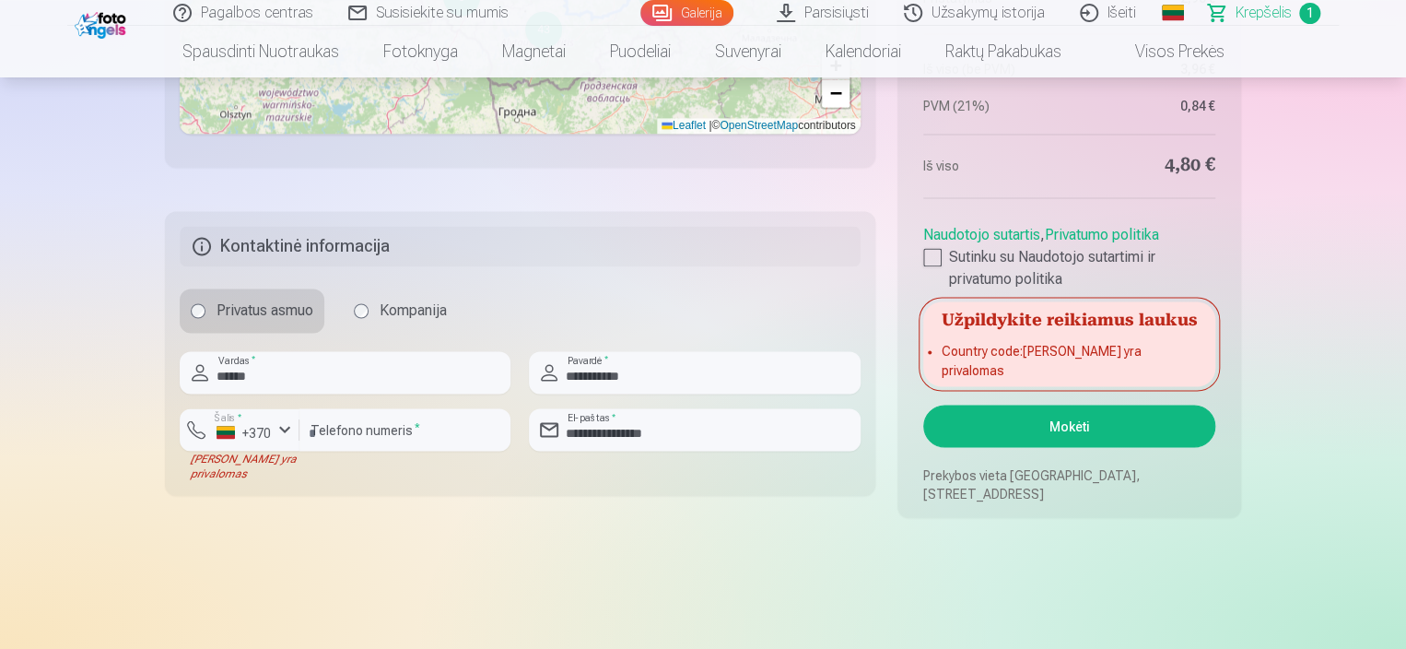
click at [1081, 423] on button "Mokėti" at bounding box center [1069, 425] width 292 height 42
click at [1067, 243] on link "Privatumo politika" at bounding box center [1102, 235] width 114 height 18
click at [1062, 427] on button "Mokėti" at bounding box center [1069, 425] width 292 height 42
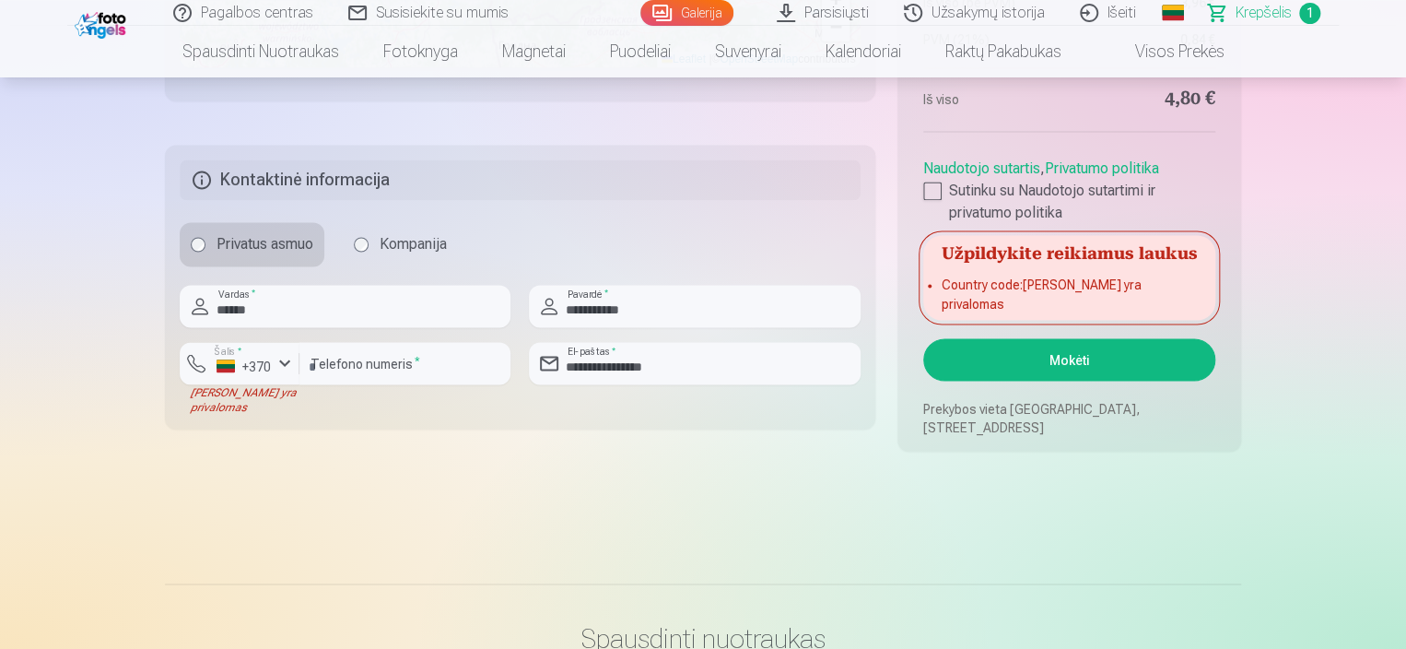
scroll to position [1501, 0]
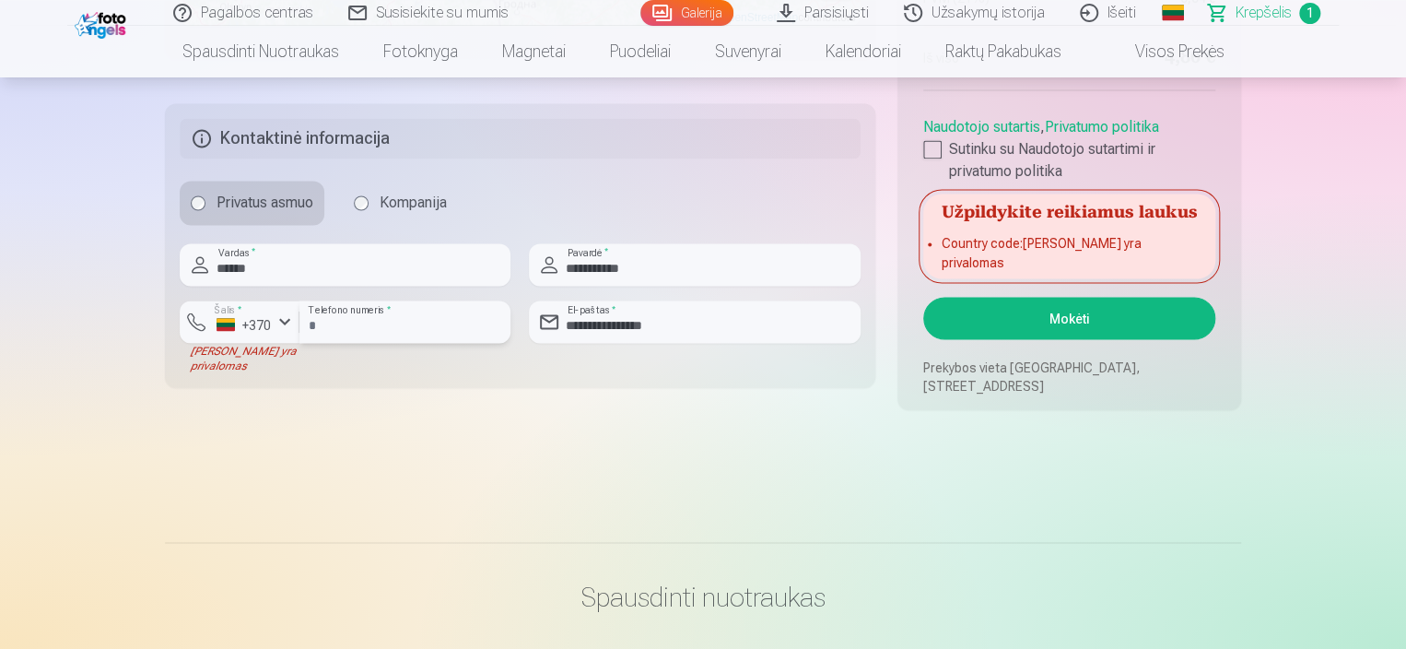
click at [312, 320] on input "*********" at bounding box center [404, 321] width 211 height 42
type input "********"
click at [281, 366] on div "Laukas yra privalomas" at bounding box center [240, 357] width 120 height 29
click at [1061, 316] on button "Mokėti" at bounding box center [1069, 318] width 292 height 42
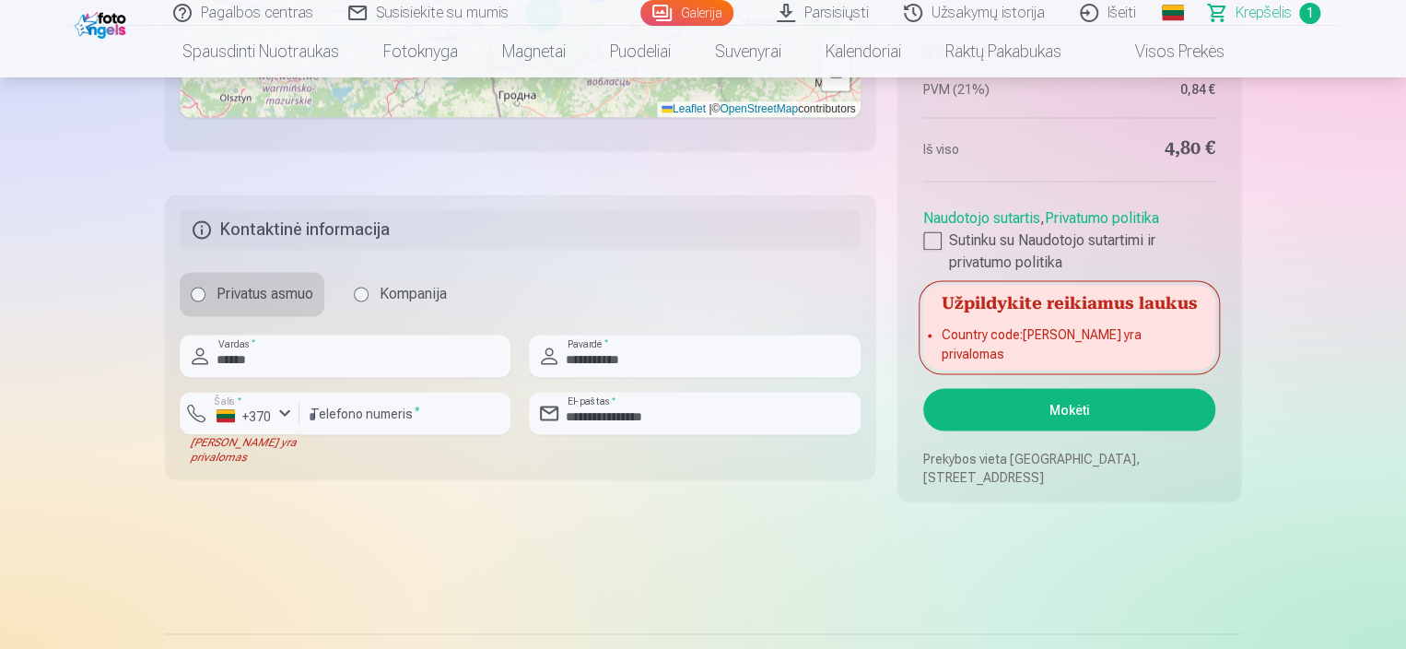
scroll to position [1419, 0]
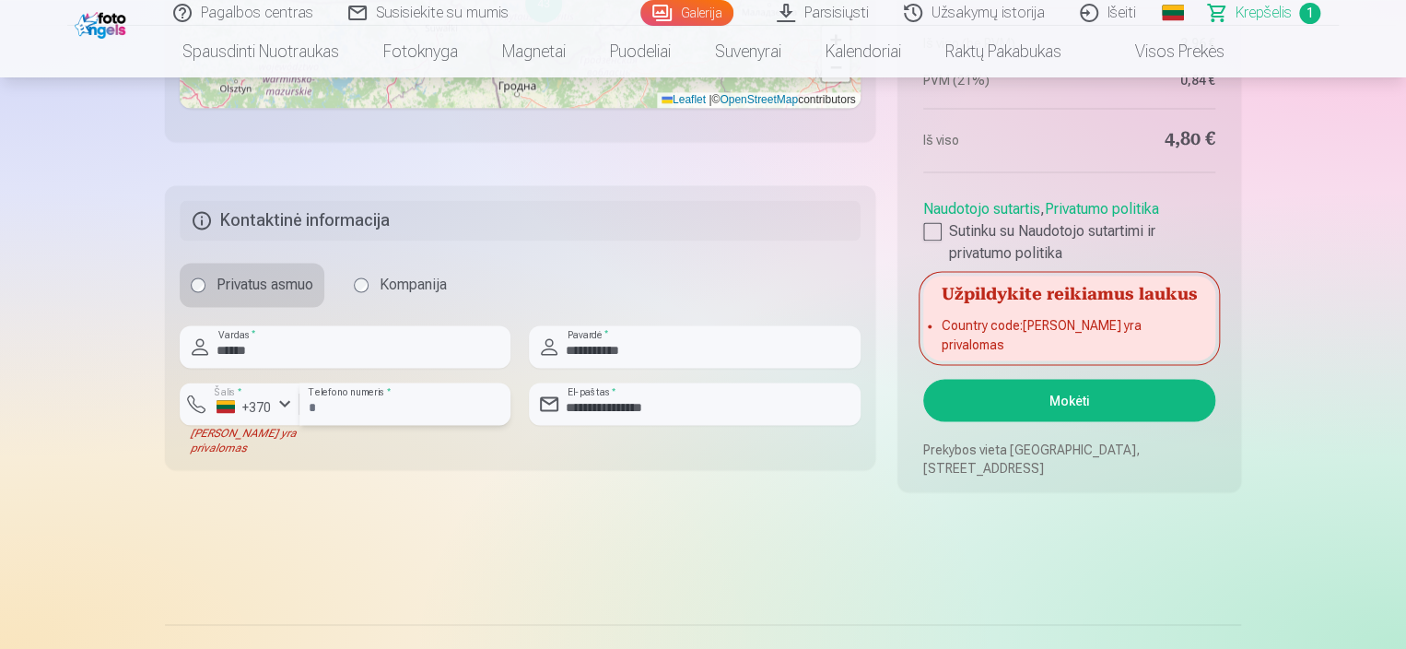
click at [400, 402] on input "********" at bounding box center [404, 403] width 211 height 42
click at [1032, 339] on li "Country code : Laukas yra privalomas" at bounding box center [1069, 334] width 255 height 37
click at [975, 253] on label "Sutinku su Naudotojo sutartimi ir privatumo politika" at bounding box center [1069, 242] width 292 height 44
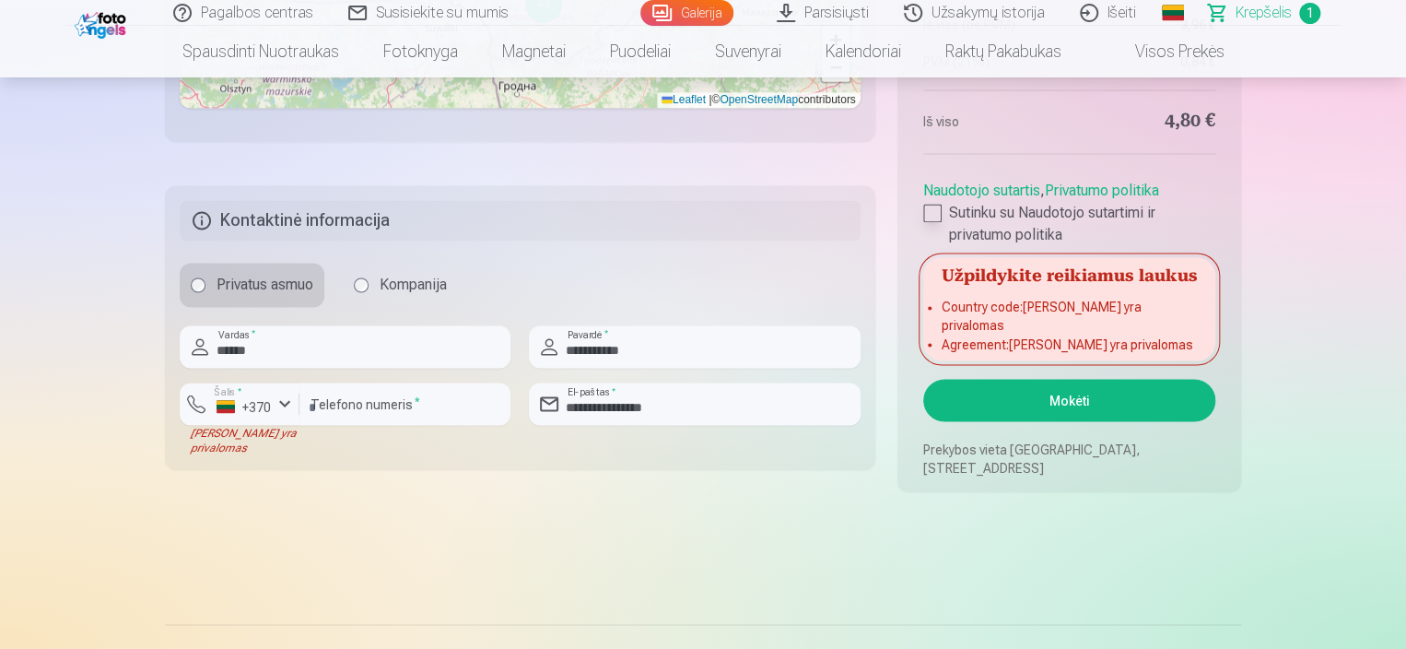
click at [936, 222] on div at bounding box center [932, 213] width 18 height 18
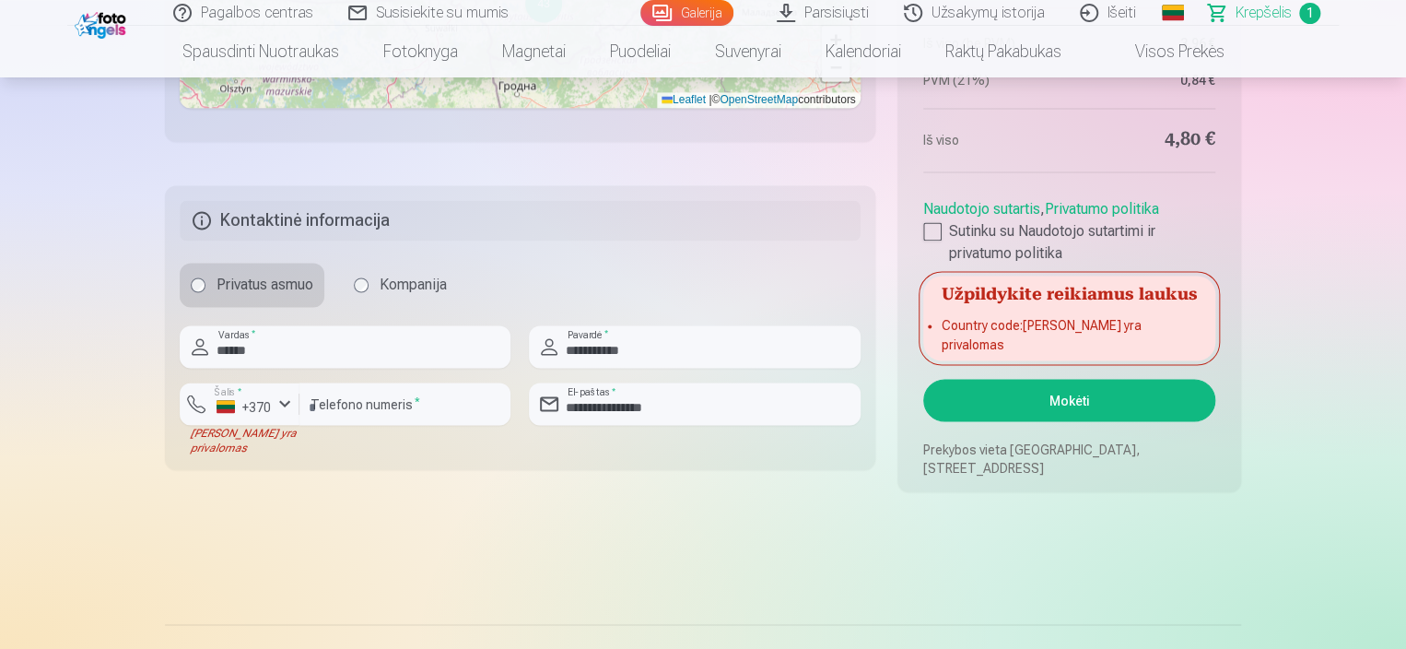
click at [1069, 400] on button "Mokėti" at bounding box center [1069, 400] width 292 height 42
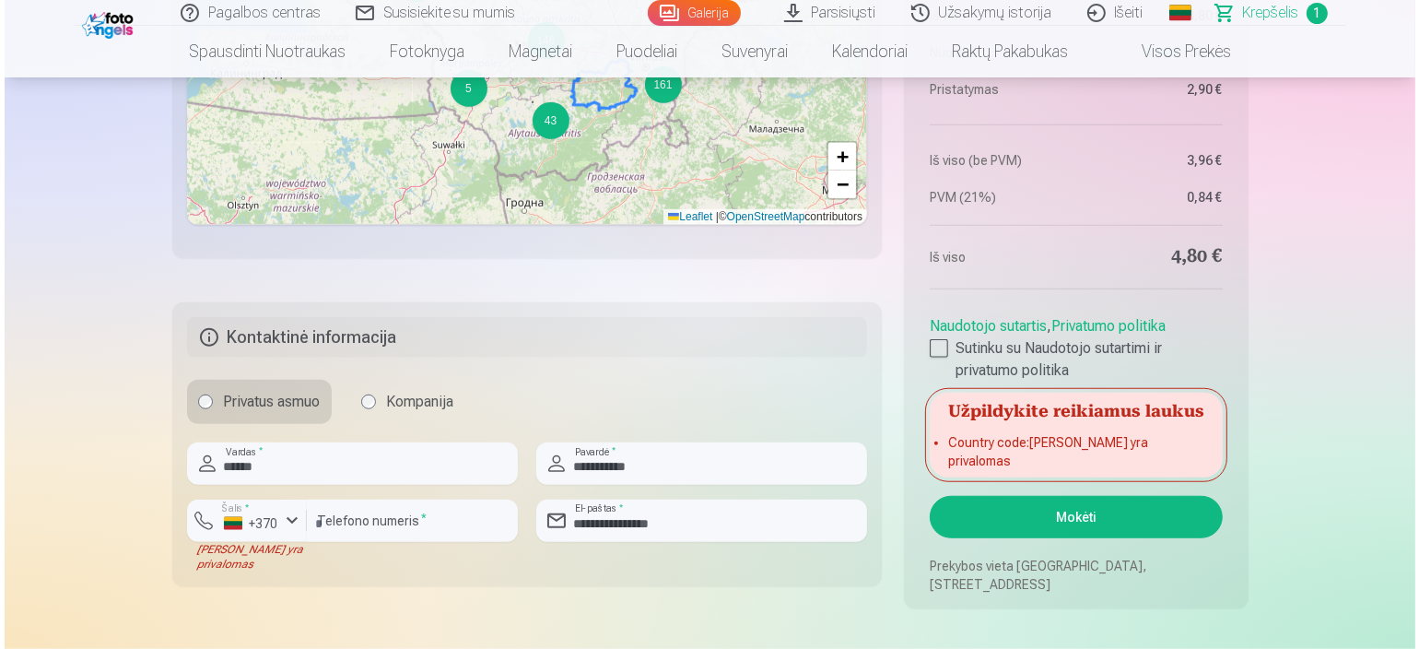
scroll to position [1319, 0]
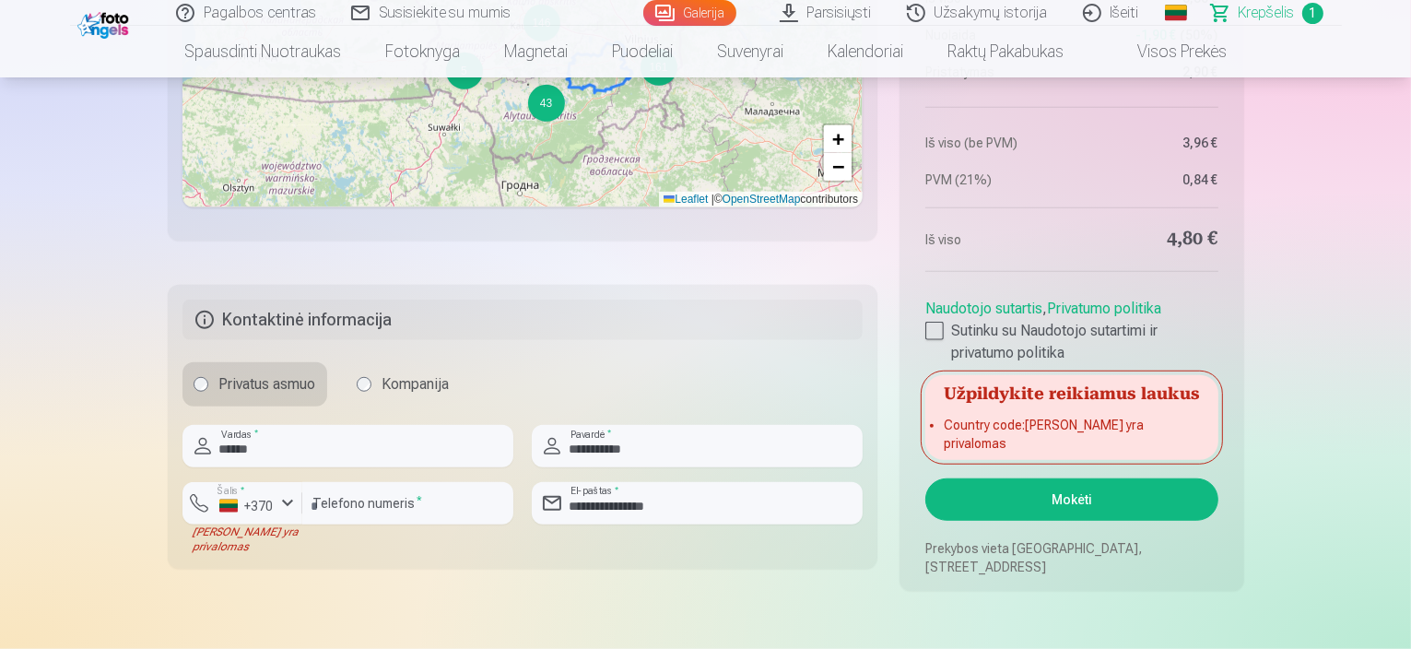
click at [973, 317] on link "Naudotojo sutartis" at bounding box center [983, 308] width 117 height 18
click at [1117, 317] on link "Privatumo politika" at bounding box center [1106, 308] width 114 height 18
click at [1108, 408] on h5 "Užpildykite reikiamus laukus" at bounding box center [1073, 391] width 292 height 33
click at [1088, 498] on button "Mokėti" at bounding box center [1073, 499] width 292 height 42
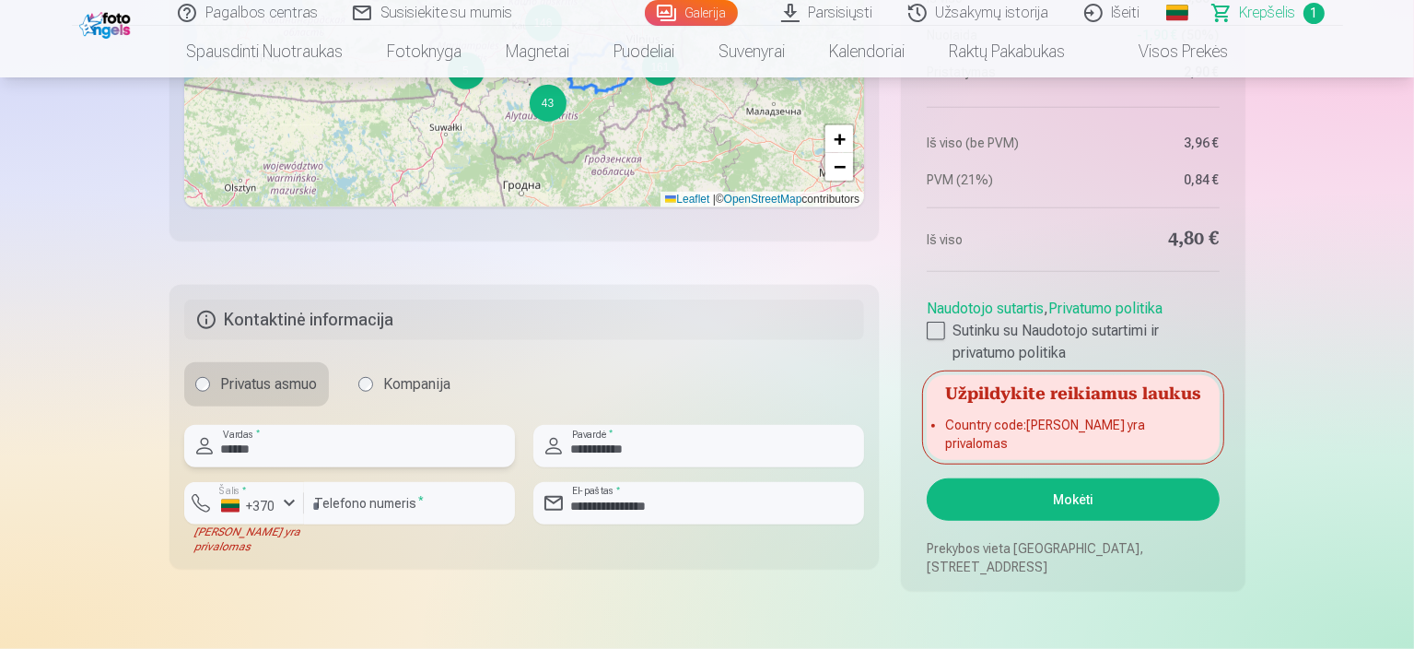
click at [370, 441] on input "******" at bounding box center [349, 446] width 331 height 42
click at [640, 446] on input "**********" at bounding box center [698, 446] width 331 height 42
type input "**********"
click at [317, 504] on input "********" at bounding box center [409, 503] width 211 height 42
click at [389, 507] on input "********" at bounding box center [409, 503] width 211 height 42
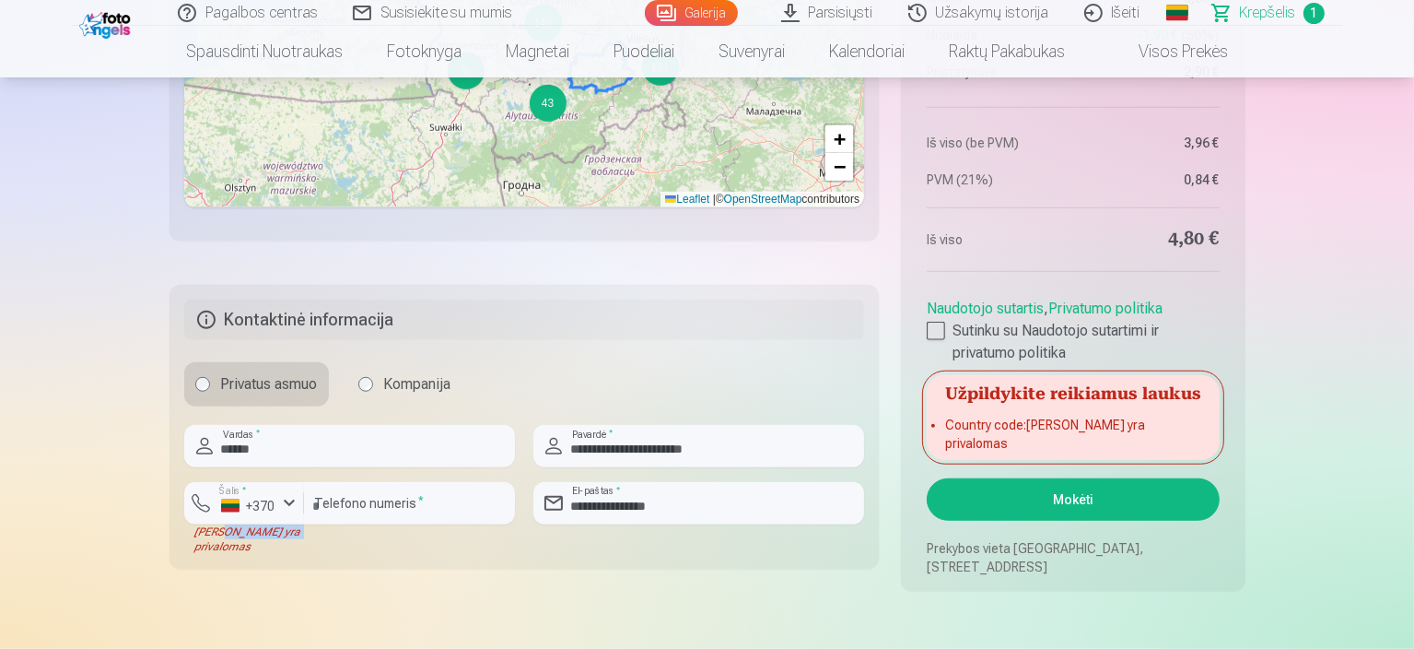
click at [226, 541] on div "Laukas yra privalomas" at bounding box center [244, 538] width 120 height 29
click at [276, 506] on button "Šalis * +370" at bounding box center [244, 503] width 120 height 42
click at [298, 541] on li "+370 Lietuva" at bounding box center [283, 546] width 168 height 37
click at [365, 534] on div at bounding box center [409, 531] width 211 height 15
click at [404, 507] on input "********" at bounding box center [409, 503] width 211 height 42
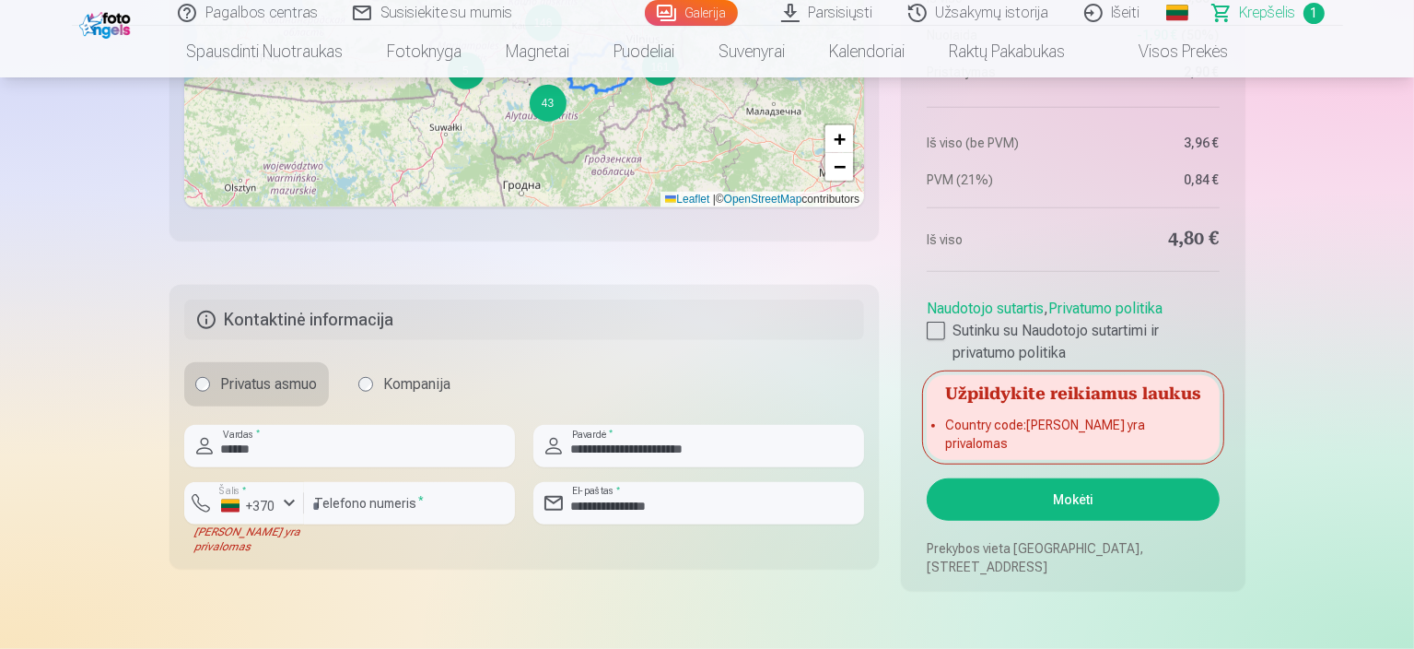
click at [692, 553] on div "**********" at bounding box center [698, 518] width 331 height 72
click at [1072, 496] on button "Mokėti" at bounding box center [1073, 499] width 292 height 42
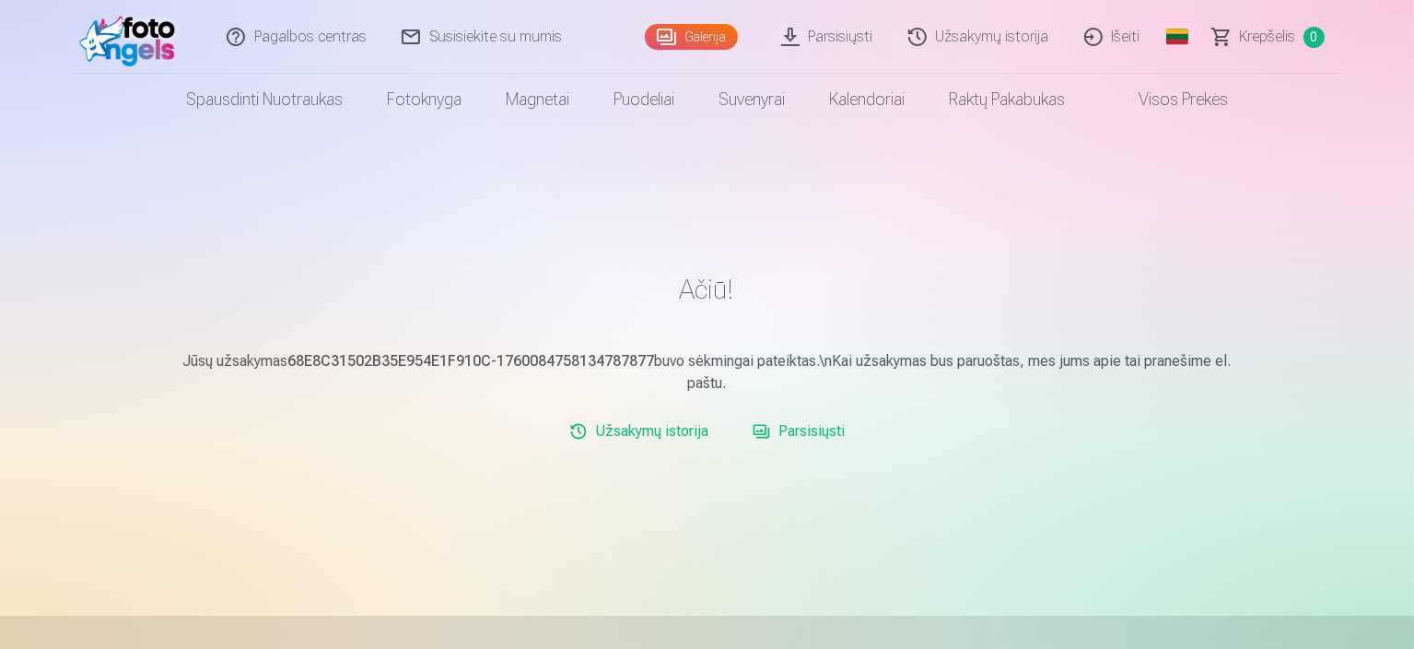
click at [840, 37] on link "Parsisiųsti" at bounding box center [828, 37] width 127 height 74
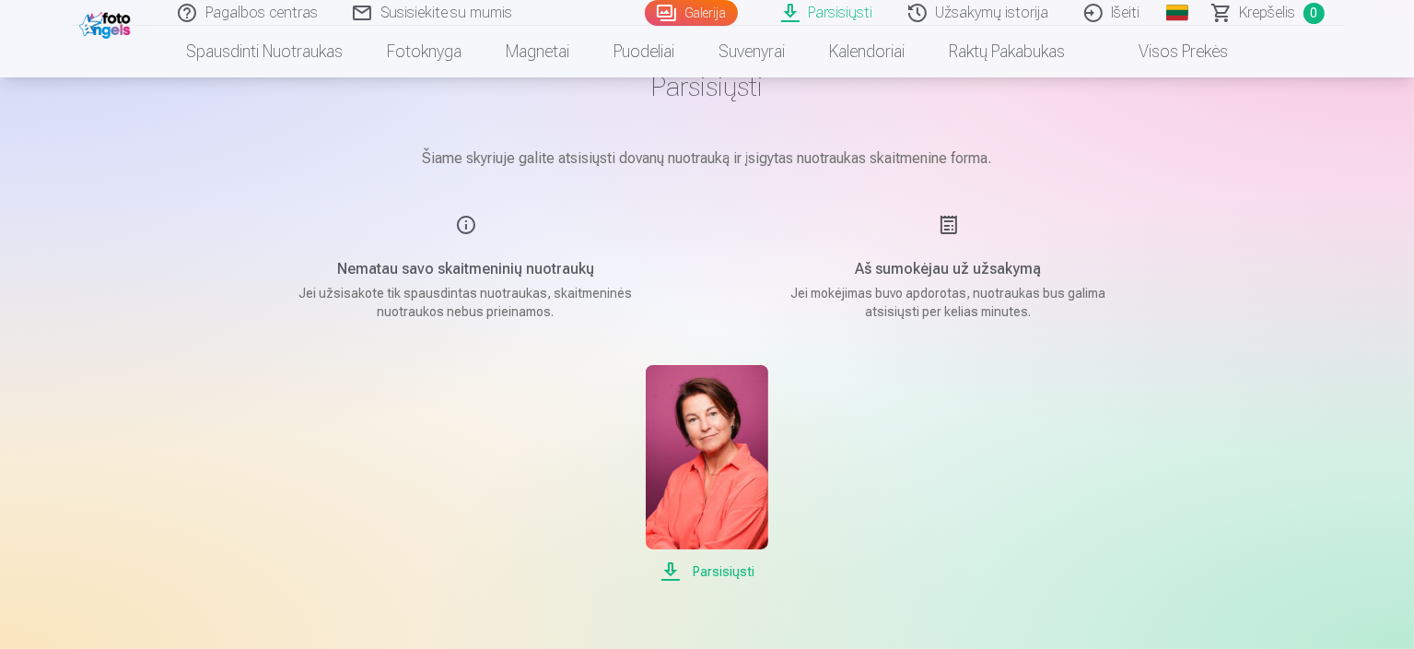
scroll to position [223, 0]
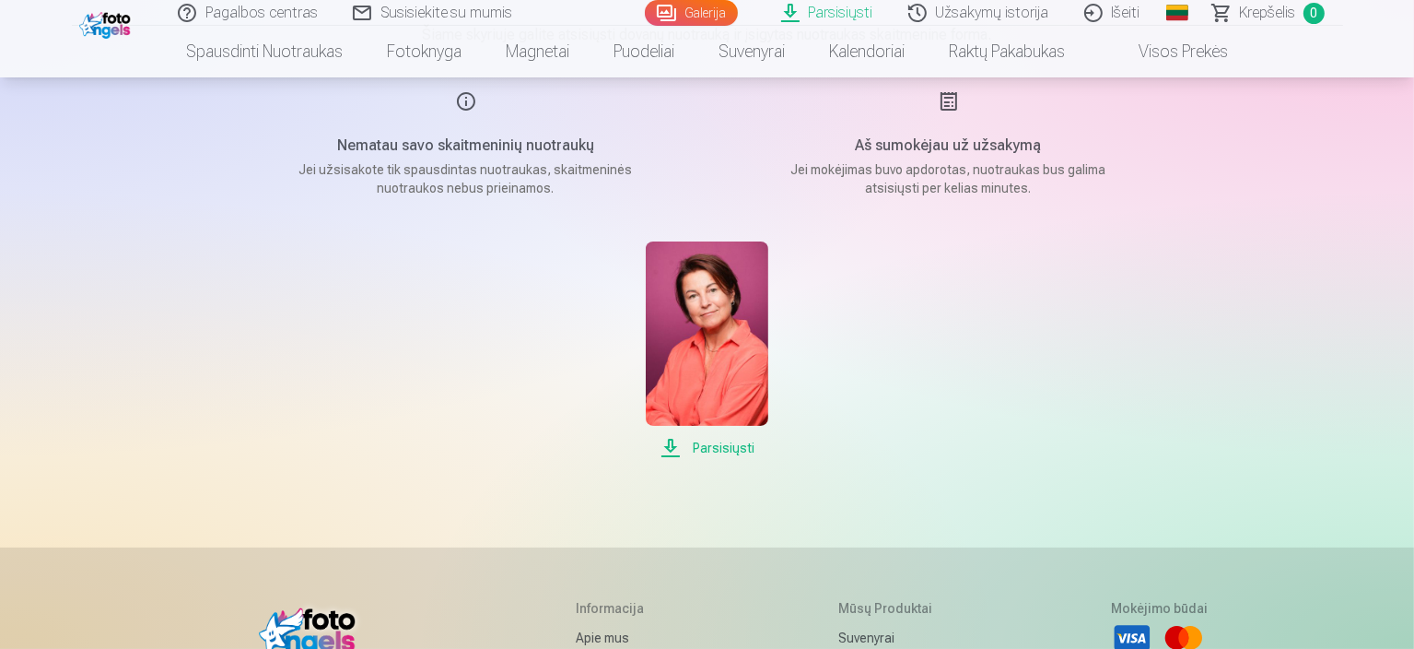
click at [727, 448] on span "Parsisiųsti" at bounding box center [707, 448] width 123 height 22
